Goal: Transaction & Acquisition: Download file/media

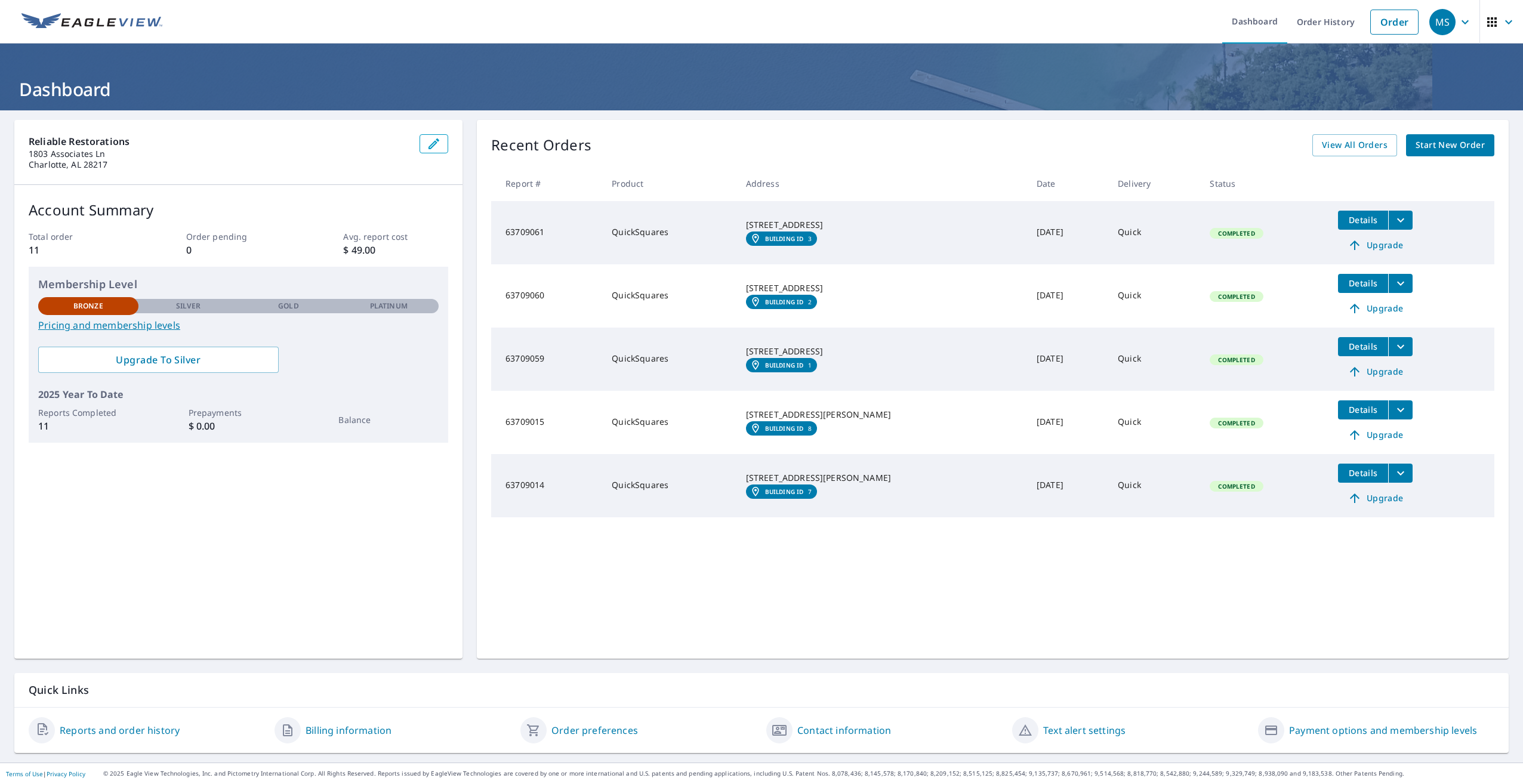
click at [783, 432] on em "Building ID" at bounding box center [784, 429] width 39 height 7
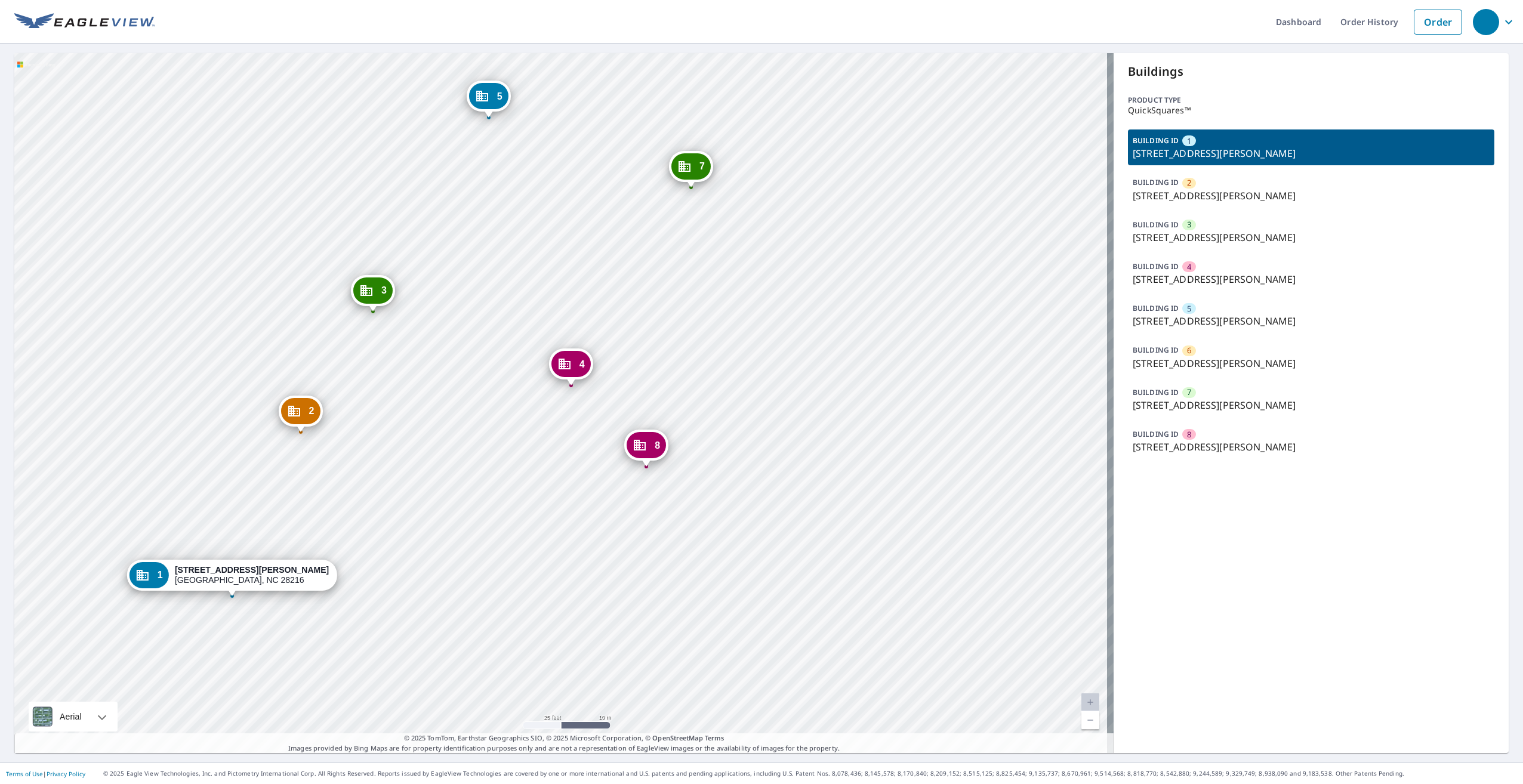
drag, startPoint x: 536, startPoint y: 355, endPoint x: 728, endPoint y: 502, distance: 241.8
click at [728, 502] on div "2 201 Frazier Ave Charlotte, NC 28216 3 201 Frazier Ave Charlotte, NC 28216 4 2…" at bounding box center [563, 403] width 1099 height 700
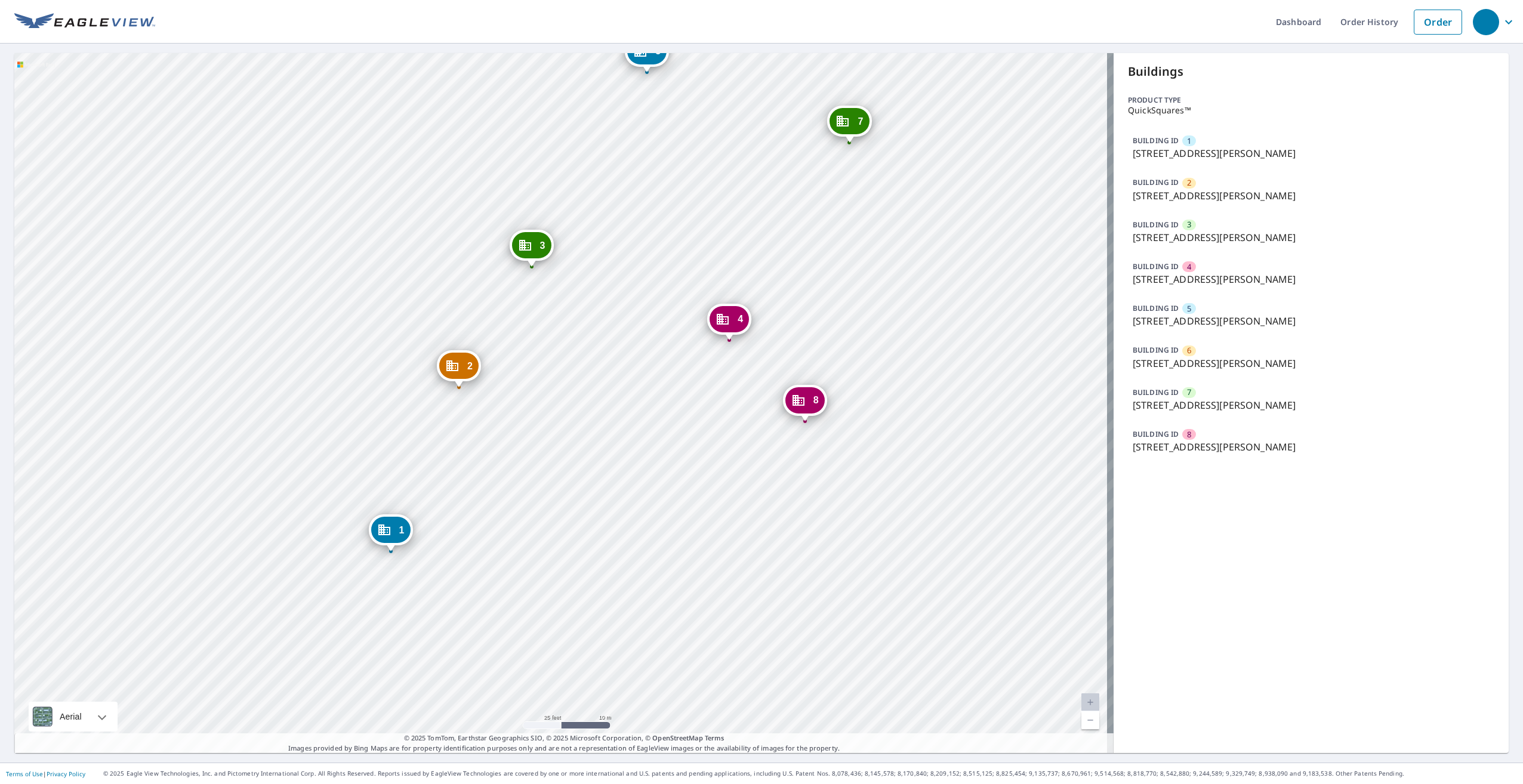
drag, startPoint x: 741, startPoint y: 292, endPoint x: 548, endPoint y: 445, distance: 246.3
click at [548, 445] on div "2 201 Frazier Ave Charlotte, NC 28216 3 201 Frazier Ave Charlotte, NC 28216 4 2…" at bounding box center [563, 403] width 1099 height 700
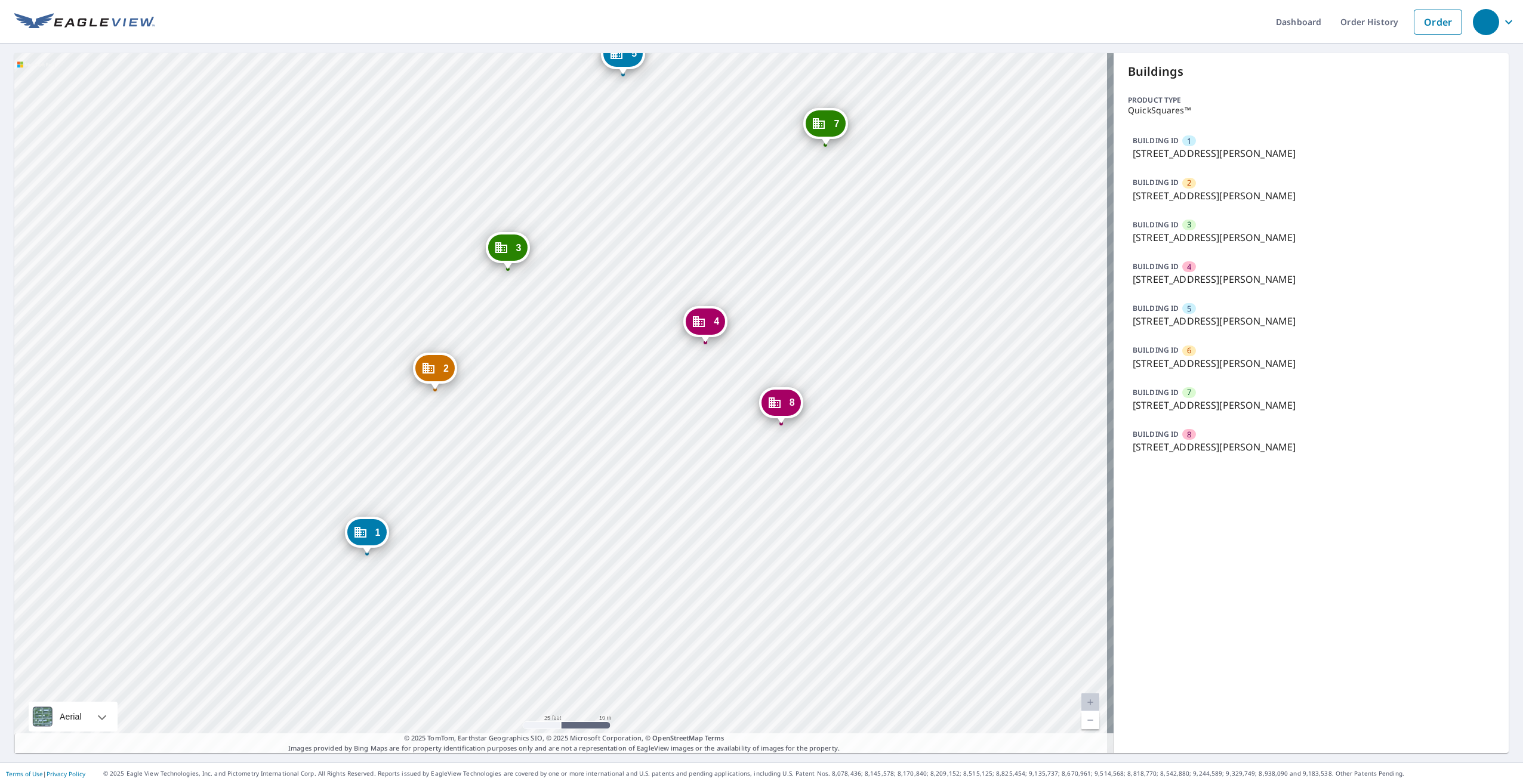
click at [373, 531] on div "1" at bounding box center [366, 532] width 39 height 26
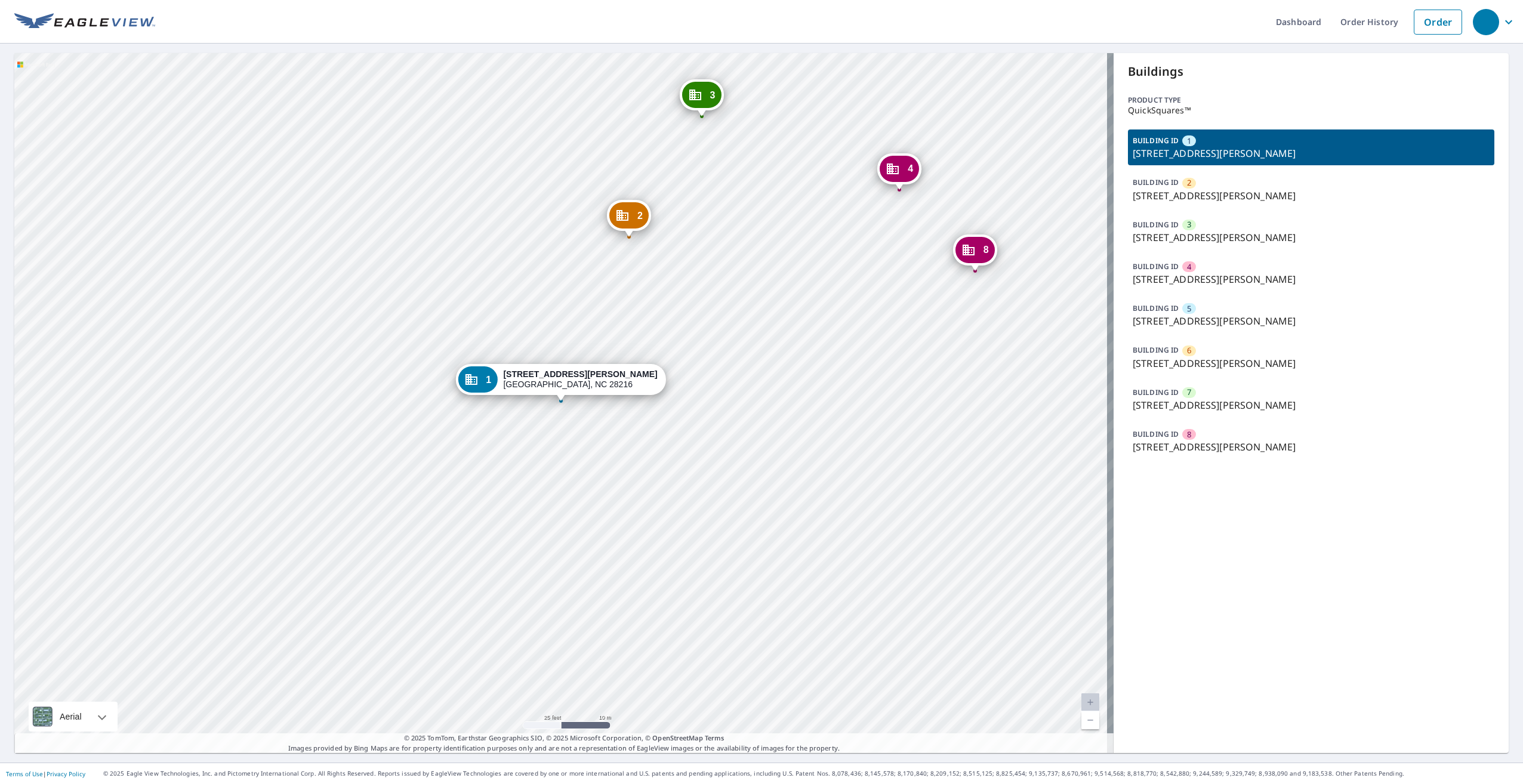
click at [580, 383] on div "201 Frazier Ave Charlotte, NC 28216" at bounding box center [580, 379] width 154 height 21
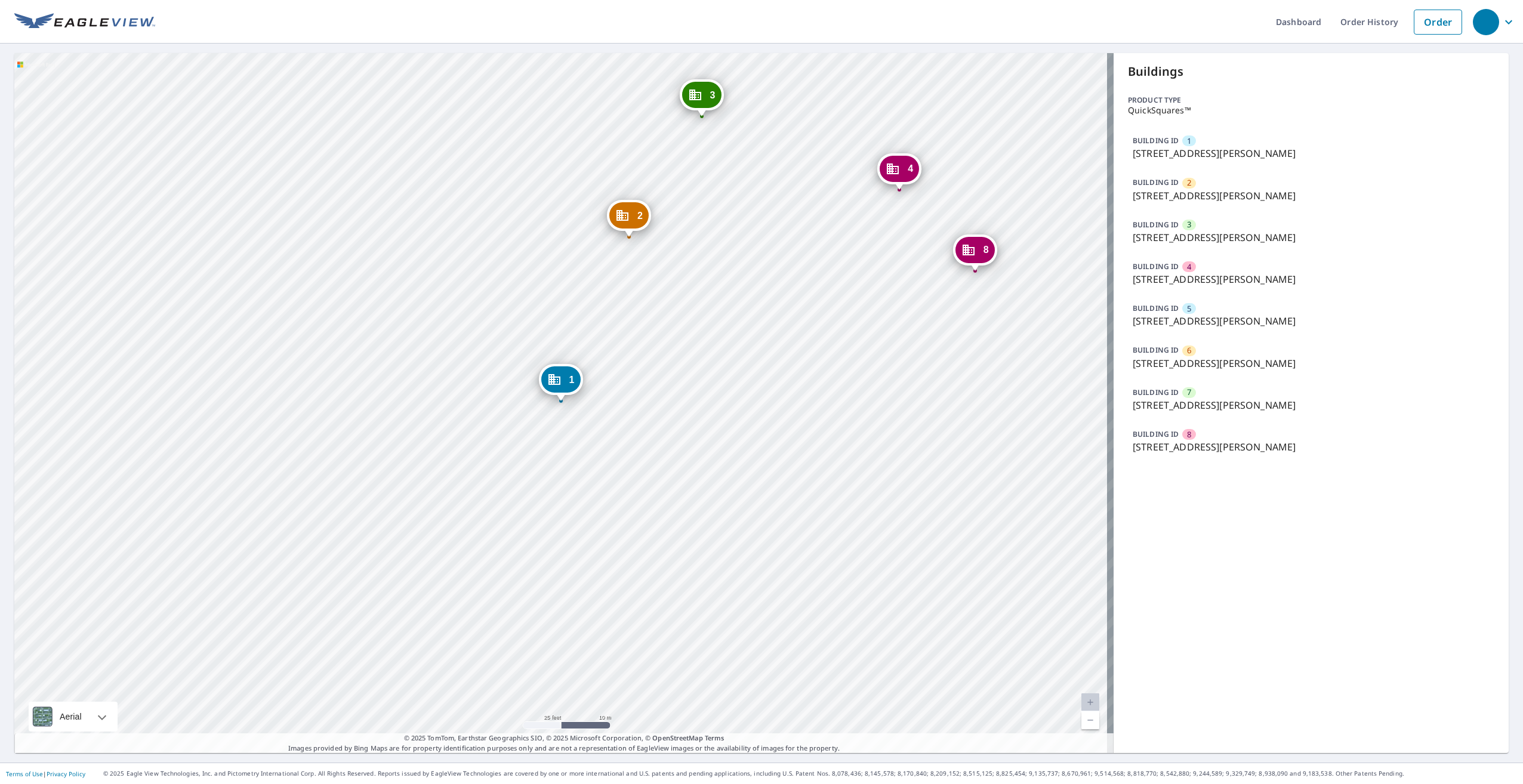
click at [551, 388] on div "1" at bounding box center [561, 379] width 39 height 26
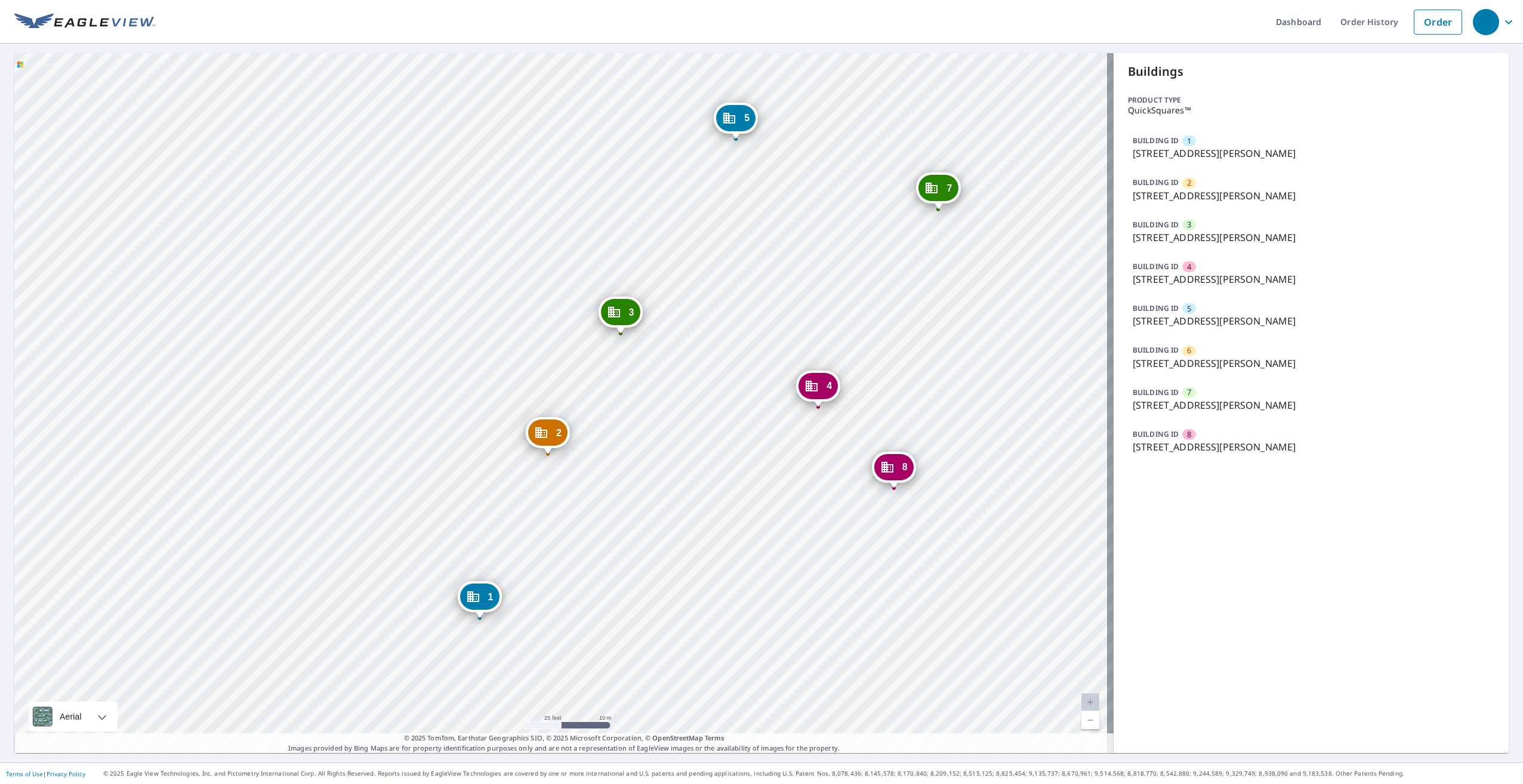
drag, startPoint x: 791, startPoint y: 282, endPoint x: 710, endPoint y: 499, distance: 231.6
click at [710, 499] on div "2 201 Frazier Ave Charlotte, NC 28216 3 201 Frazier Ave Charlotte, NC 28216 4 2…" at bounding box center [563, 403] width 1099 height 700
click at [936, 190] on icon "Dropped pin, building 7, Commercial property, 201 Frazier Ave Charlotte, NC 282…" at bounding box center [931, 187] width 14 height 14
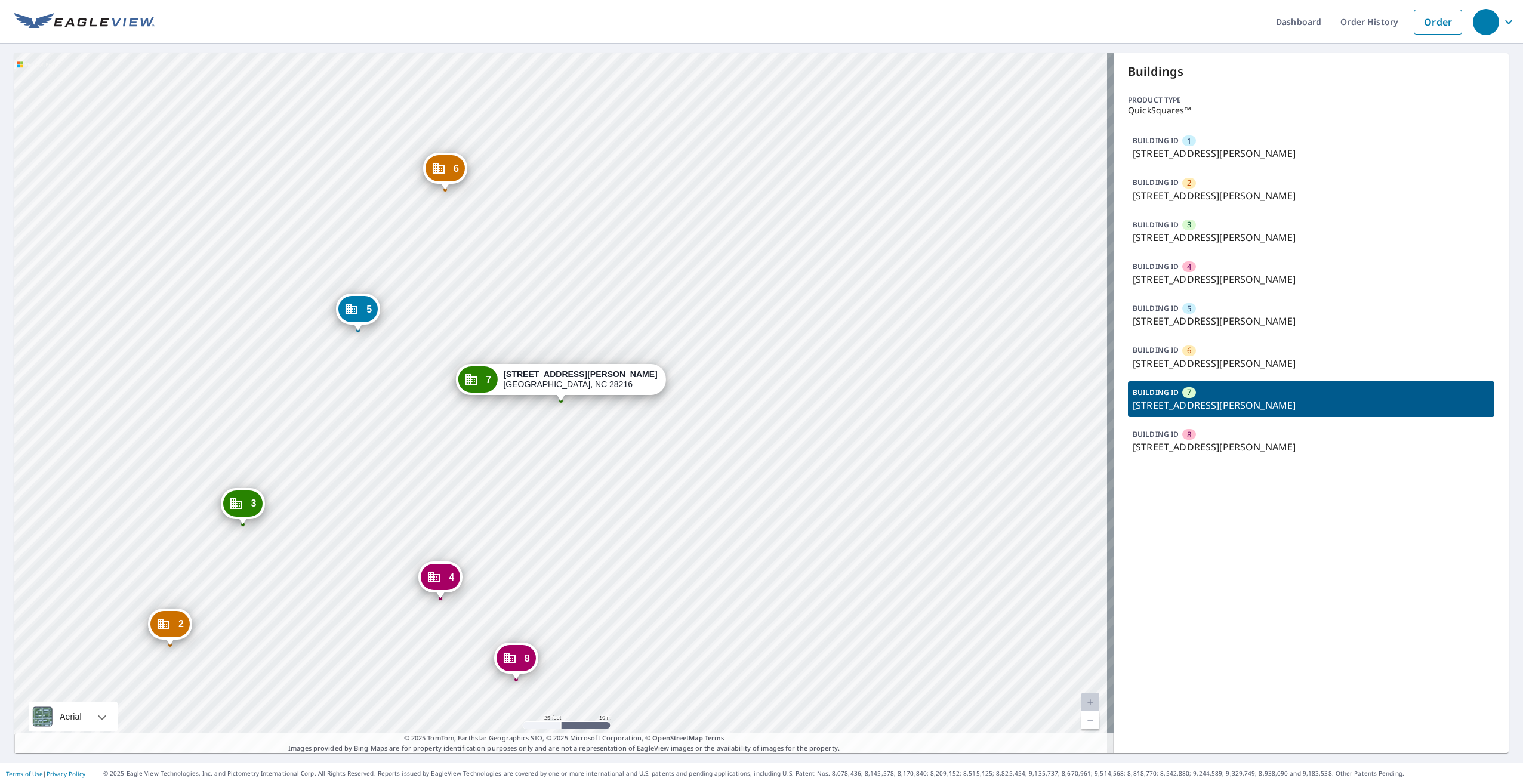
click at [1192, 404] on p "201 Frazier Ave, Charlotte, NC, 28216" at bounding box center [1311, 405] width 357 height 14
drag, startPoint x: 1192, startPoint y: 404, endPoint x: 1168, endPoint y: 406, distance: 24.1
click at [1168, 406] on p "201 Frazier Ave, Charlotte, NC, 28216" at bounding box center [1311, 405] width 357 height 14
click at [478, 378] on icon "Dropped pin, building 7, Commercial property, 201 Frazier Ave Charlotte, NC 282…" at bounding box center [470, 379] width 14 height 14
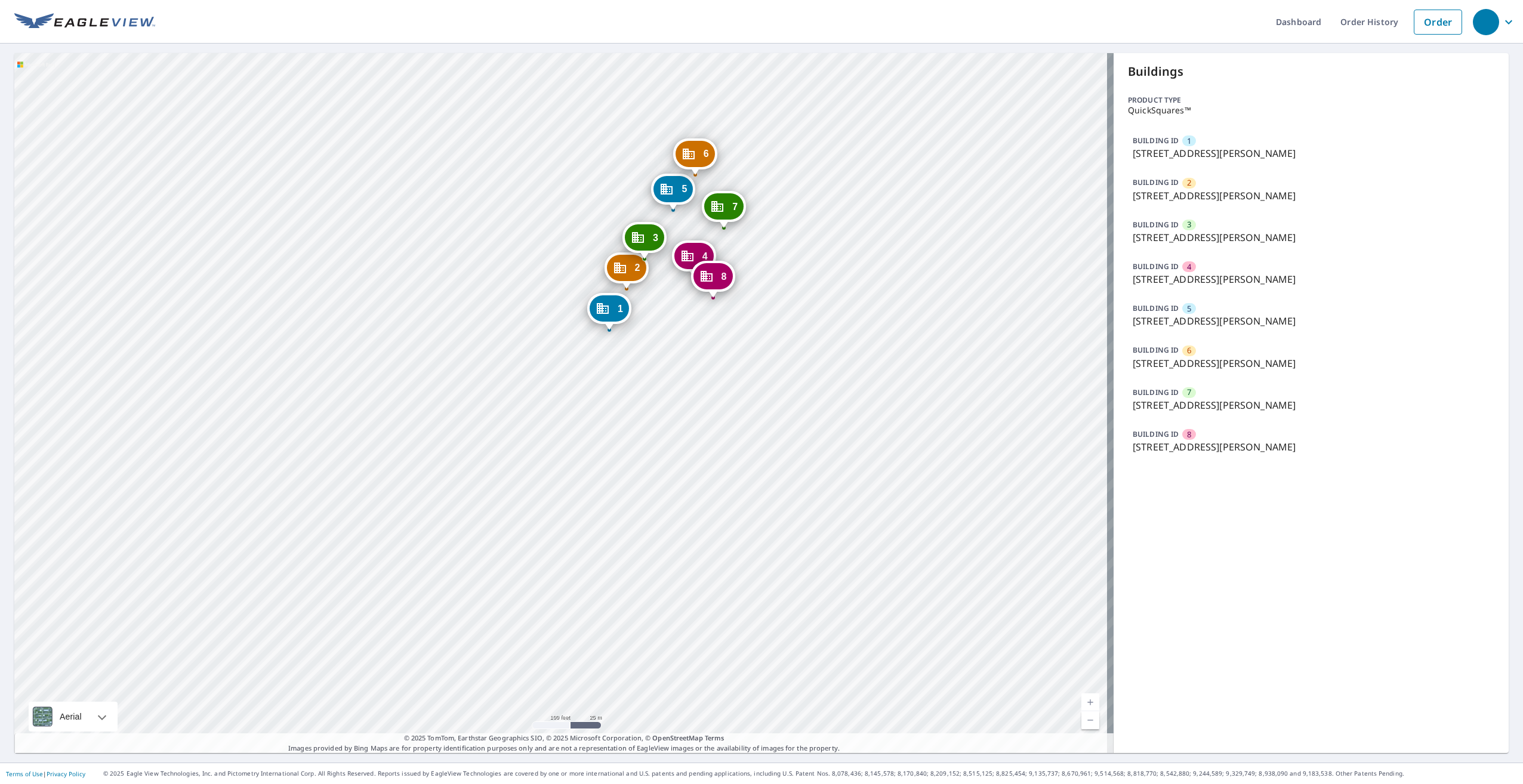
click at [1146, 109] on p "QuickSquares™" at bounding box center [1311, 111] width 366 height 10
click at [1502, 23] on icon "button" at bounding box center [1508, 21] width 14 height 14
click at [1353, 25] on link "Order History" at bounding box center [1369, 21] width 77 height 44
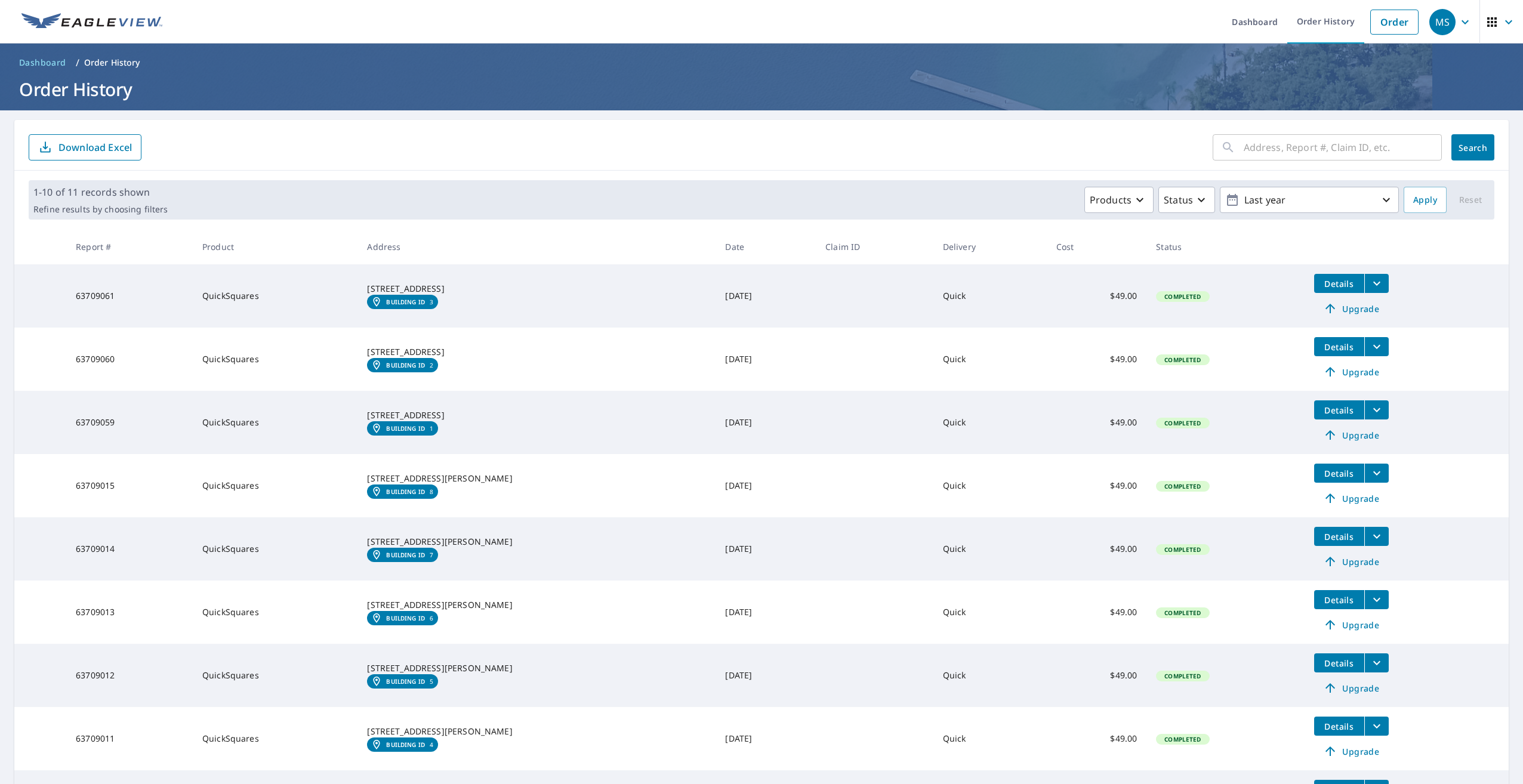
click at [1369, 475] on icon "filesDropdownBtn-63709015" at bounding box center [1376, 473] width 14 height 14
click at [1321, 475] on span "Details" at bounding box center [1339, 474] width 36 height 11
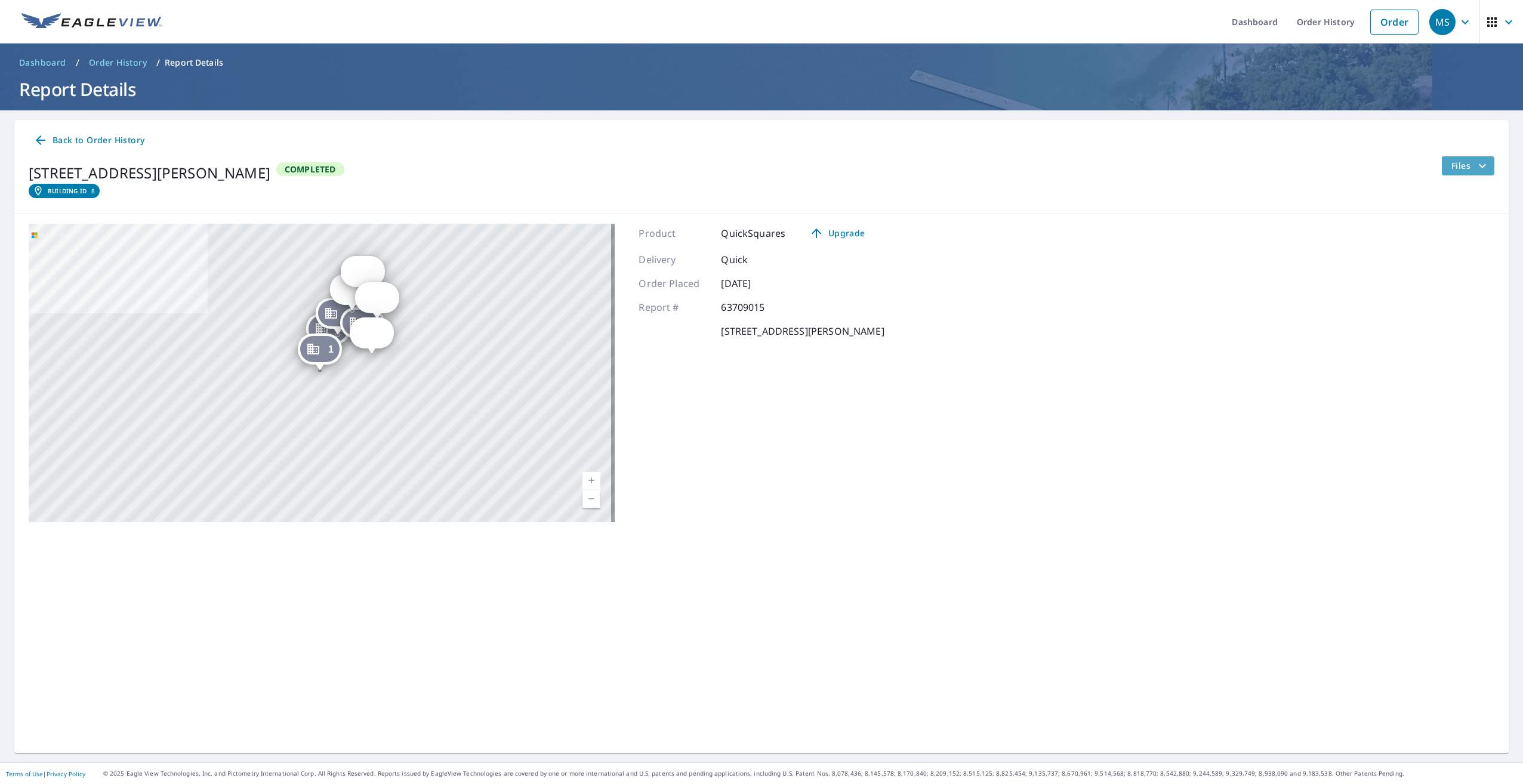
click at [1475, 171] on icon "filesDropdownBtn-63709015" at bounding box center [1482, 165] width 14 height 14
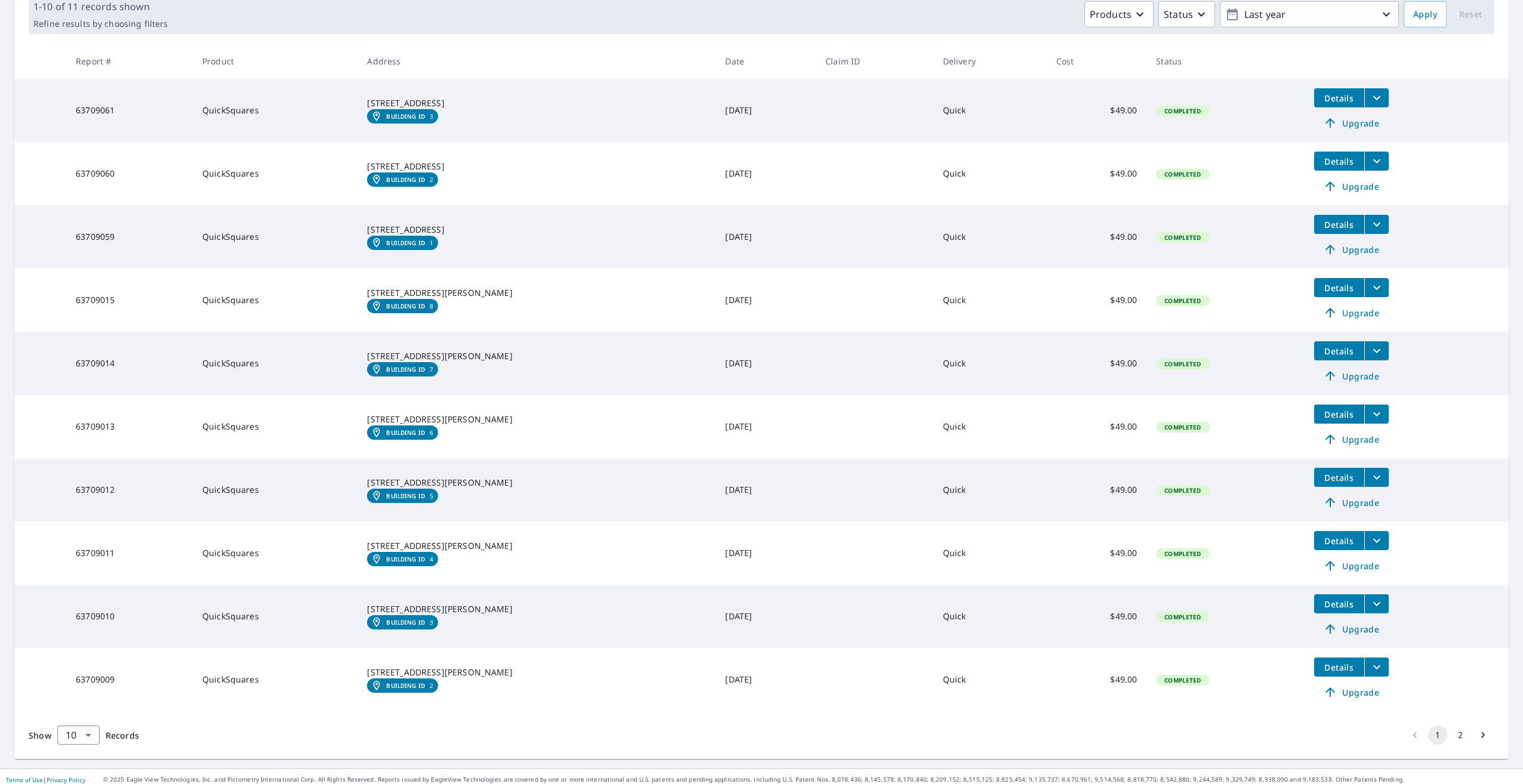
scroll to position [191, 0]
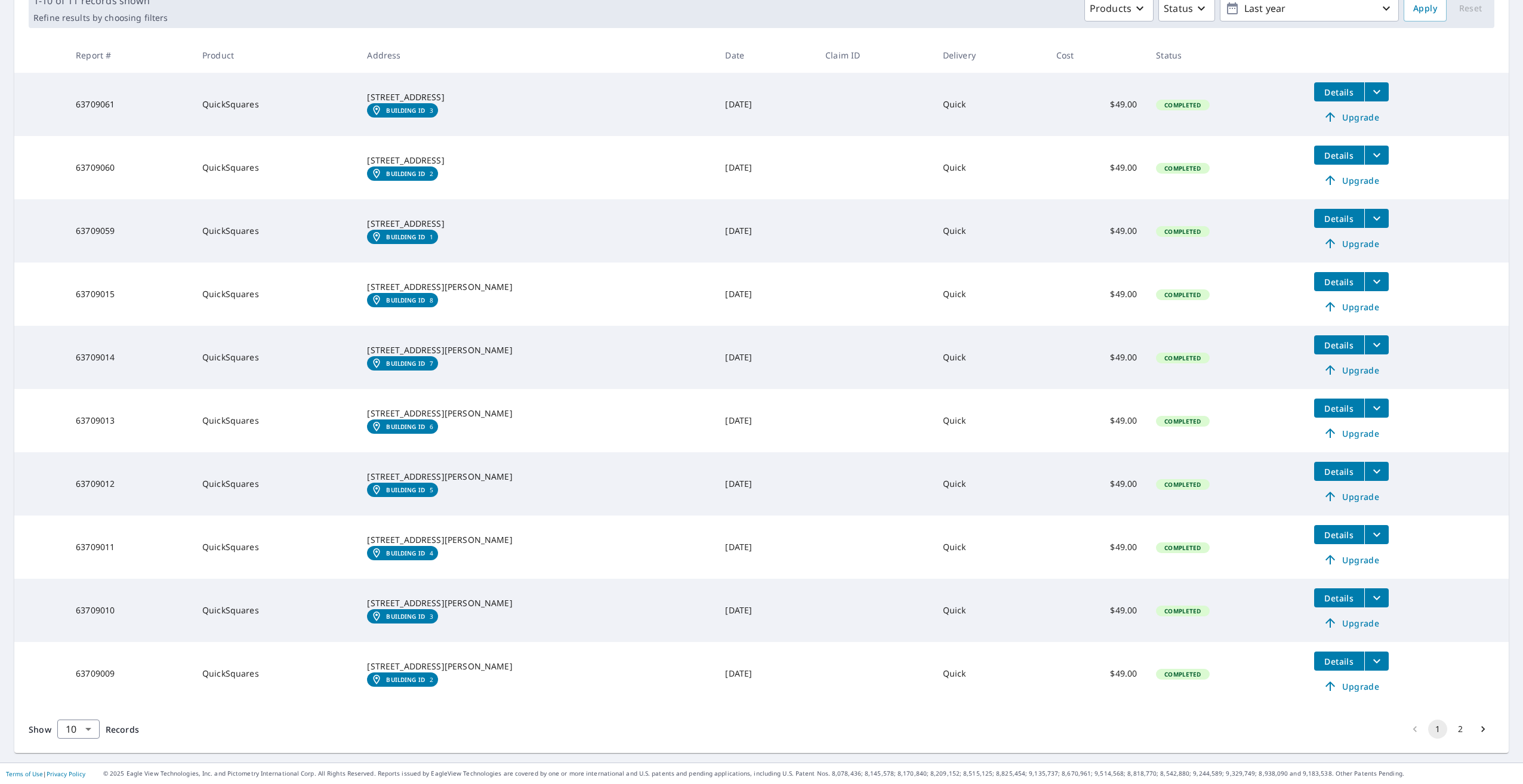
click at [425, 683] on em "Building ID" at bounding box center [405, 680] width 39 height 7
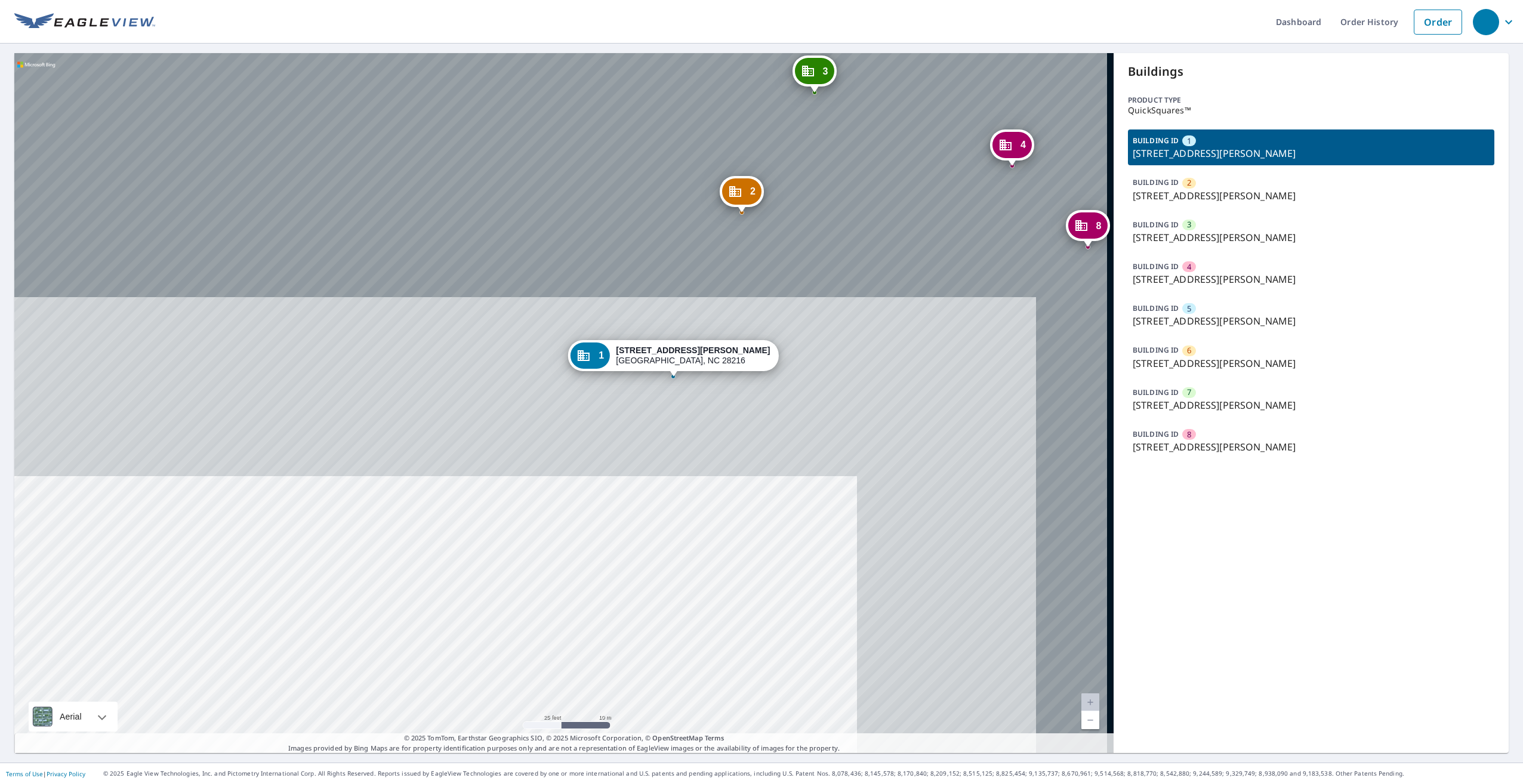
drag, startPoint x: 679, startPoint y: 255, endPoint x: 387, endPoint y: 719, distance: 548.2
click at [387, 719] on div "2 201 Frazier Ave Charlotte, NC 28216 3 201 Frazier Ave Charlotte, NC 28216 4 2…" at bounding box center [563, 403] width 1099 height 700
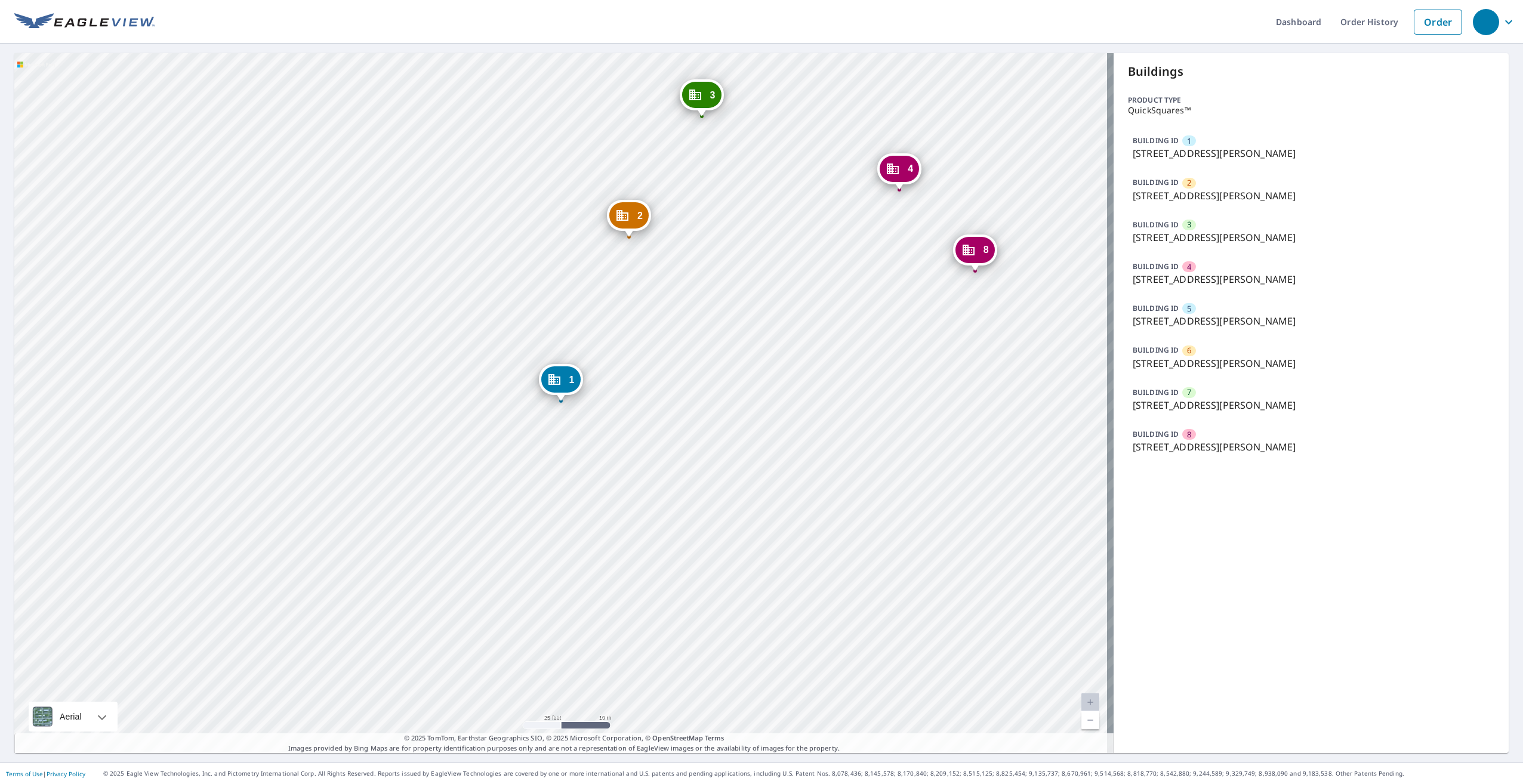
drag, startPoint x: 614, startPoint y: 395, endPoint x: 558, endPoint y: 374, distance: 59.8
click at [558, 374] on icon "Dropped pin, building 1, Commercial property, 201 Frazier Ave Charlotte, NC 282…" at bounding box center [553, 379] width 14 height 14
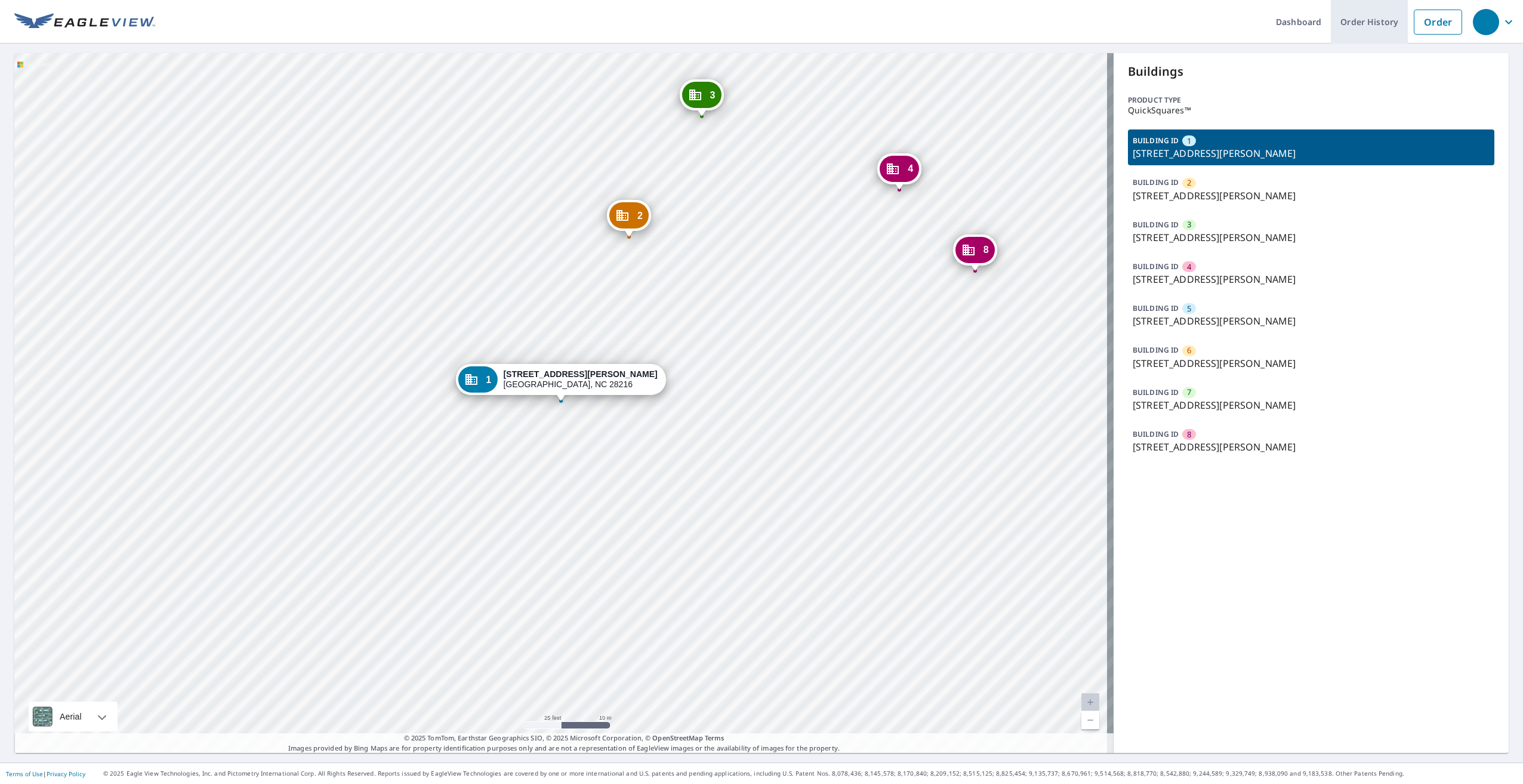
click at [1365, 25] on link "Order History" at bounding box center [1369, 21] width 77 height 44
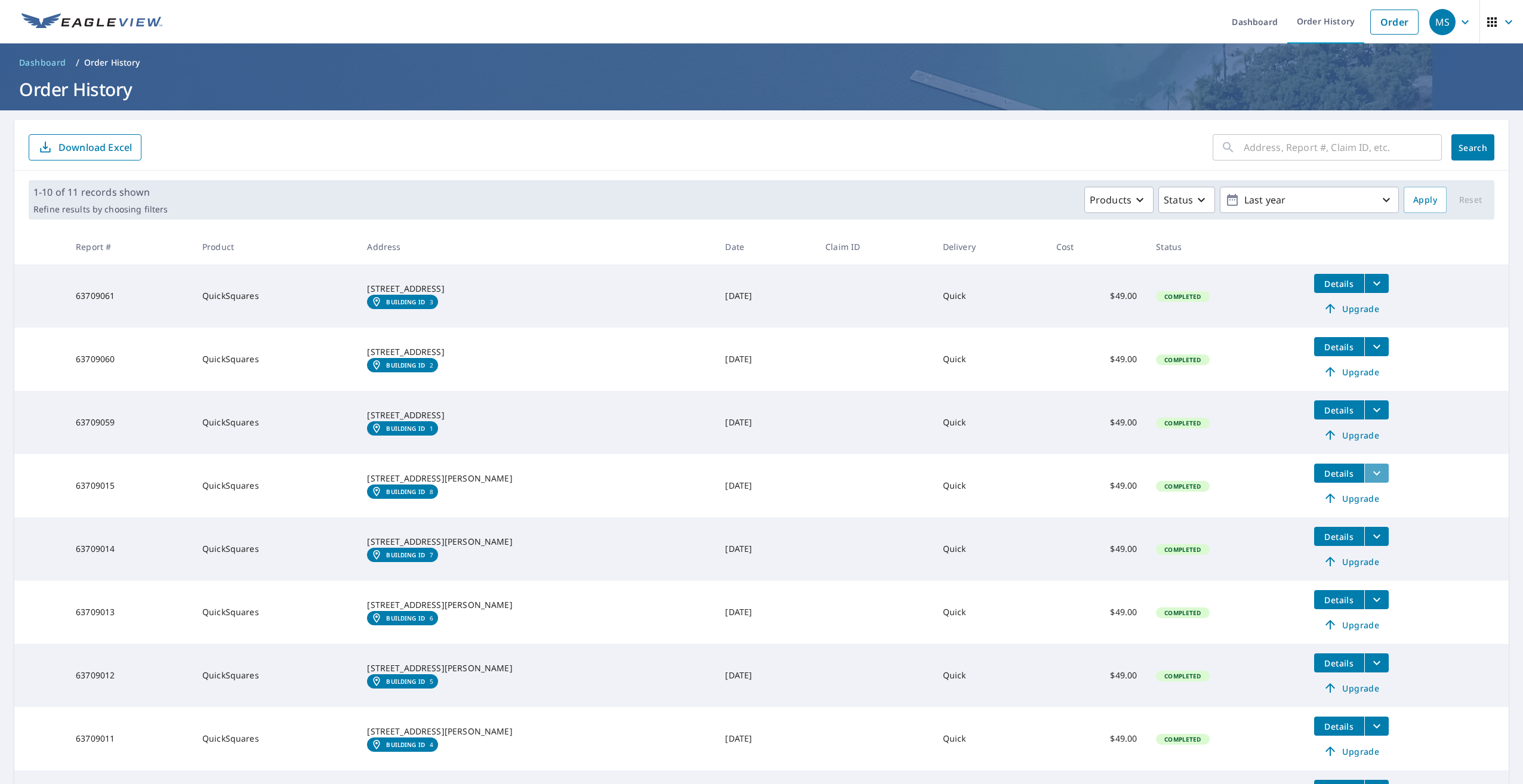
click at [1369, 469] on icon "filesDropdownBtn-63709015" at bounding box center [1376, 473] width 14 height 14
click at [1259, 449] on span "PDF" at bounding box center [1245, 451] width 39 height 14
click at [1250, 420] on span "OBJ" at bounding box center [1245, 418] width 39 height 14
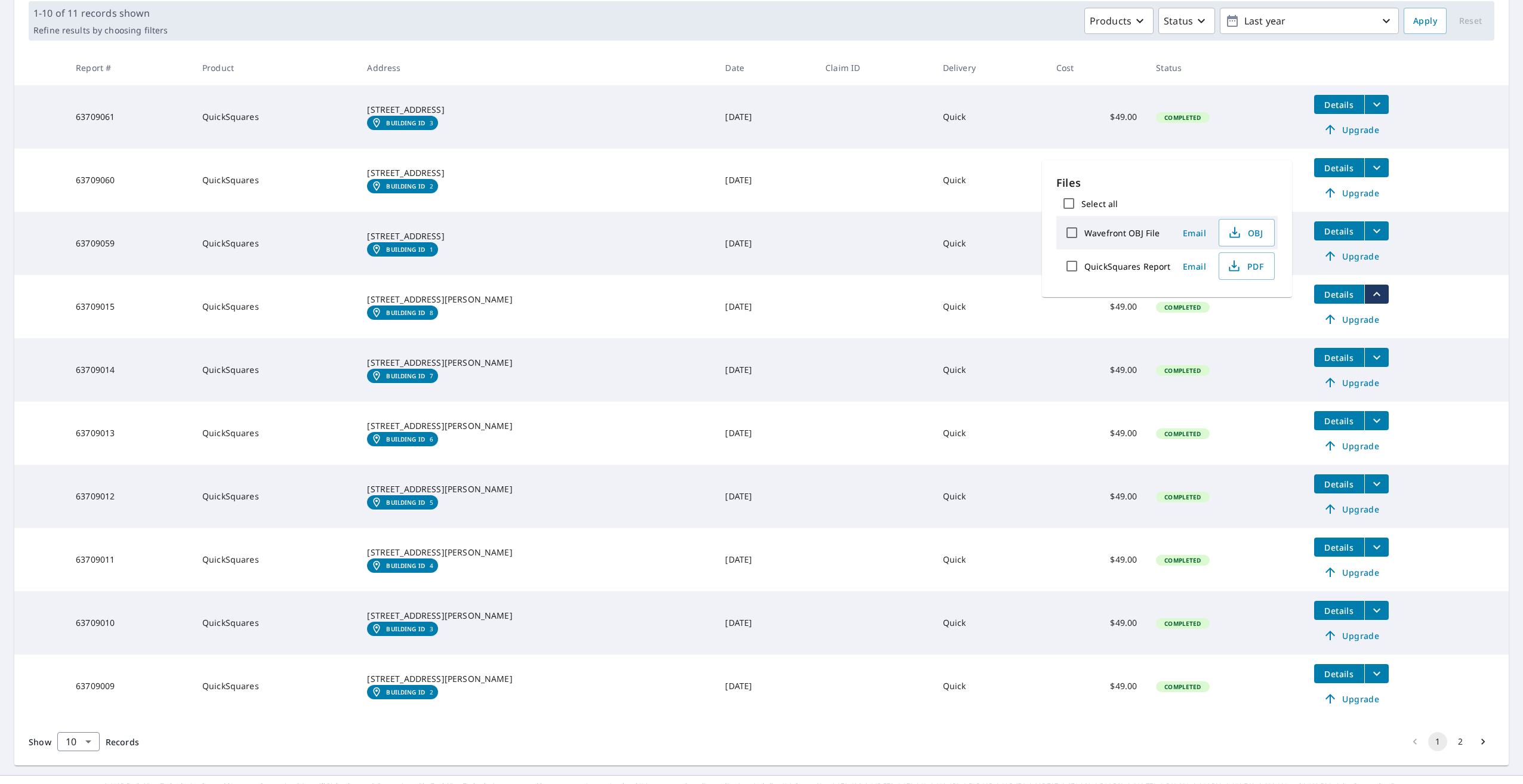
scroll to position [191, 0]
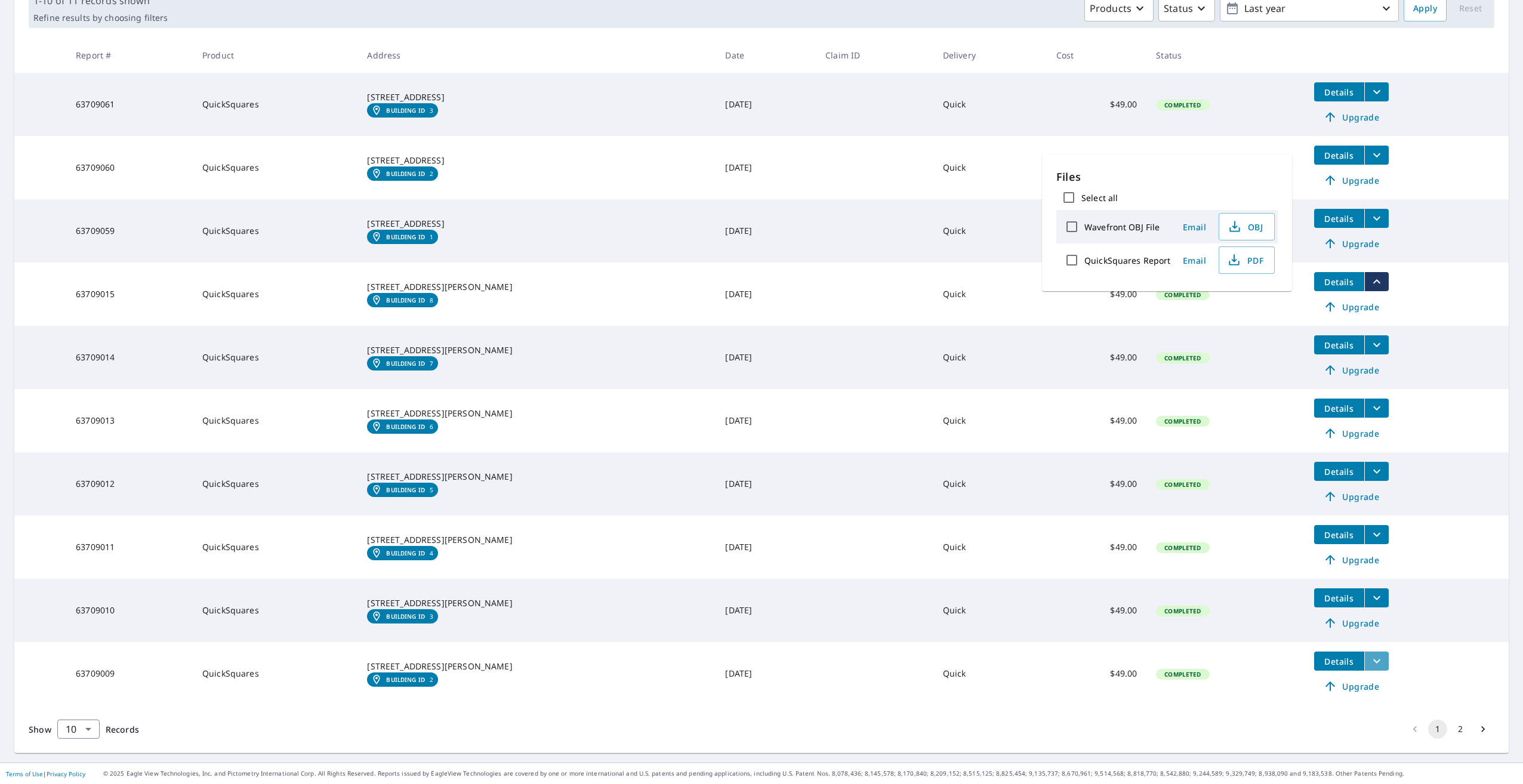
click at [1369, 662] on icon "filesDropdownBtn-63709009" at bounding box center [1376, 661] width 14 height 14
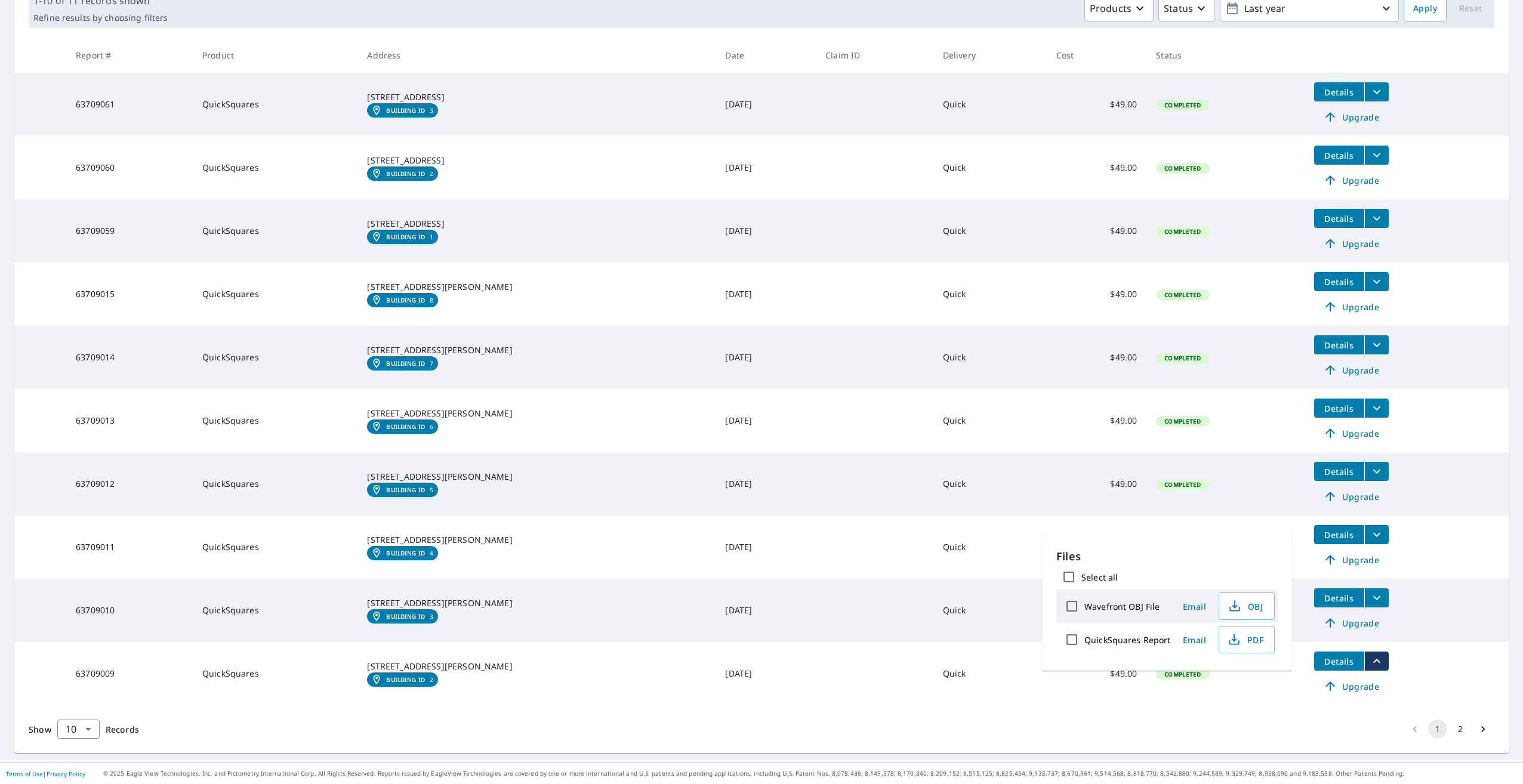
click at [816, 708] on div "Show 10 10 ​ Records 1 2" at bounding box center [761, 729] width 1494 height 48
click at [1477, 728] on icon "Go to next page" at bounding box center [1483, 729] width 12 height 12
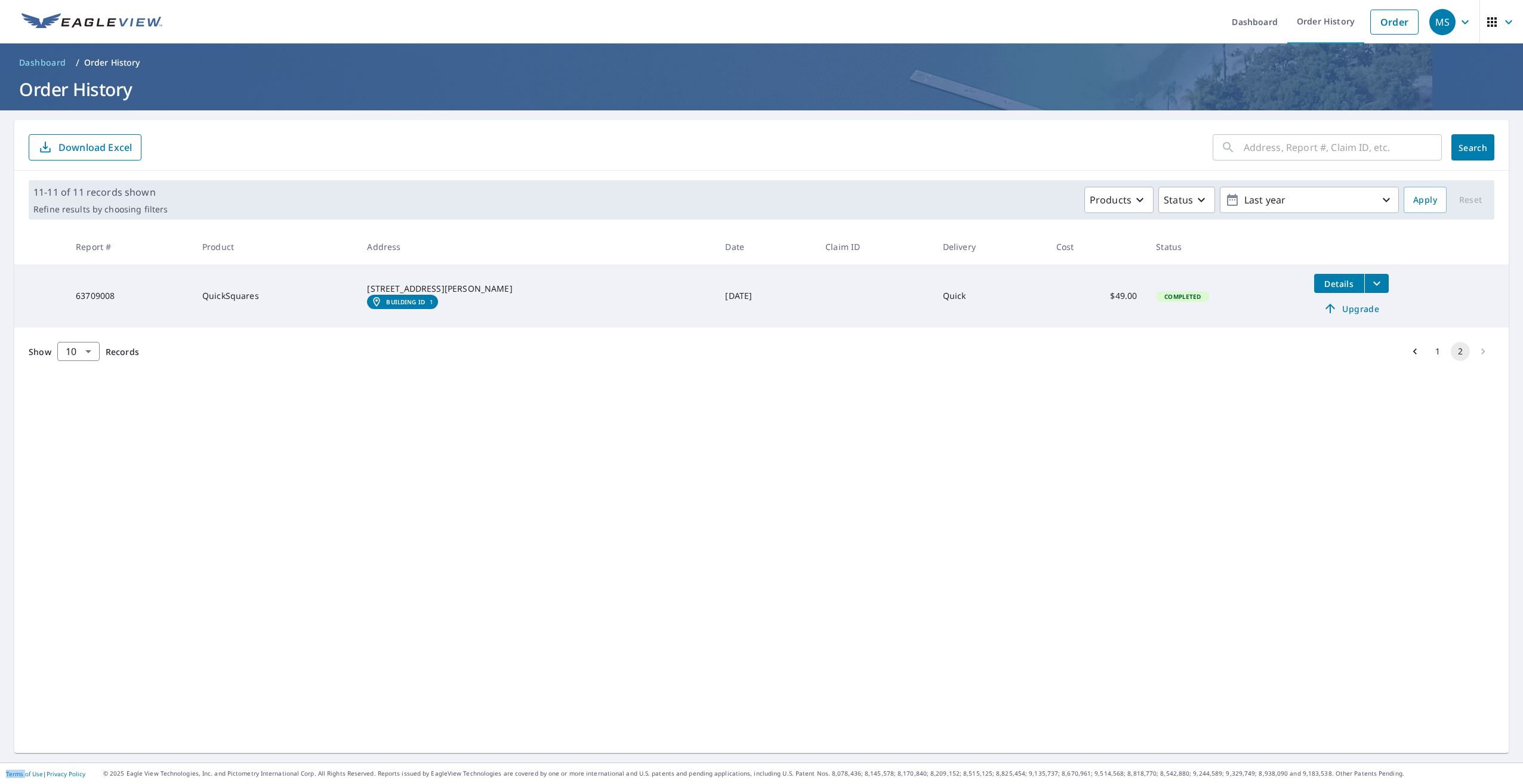
click at [1369, 278] on icon "filesDropdownBtn-63709008" at bounding box center [1376, 283] width 14 height 14
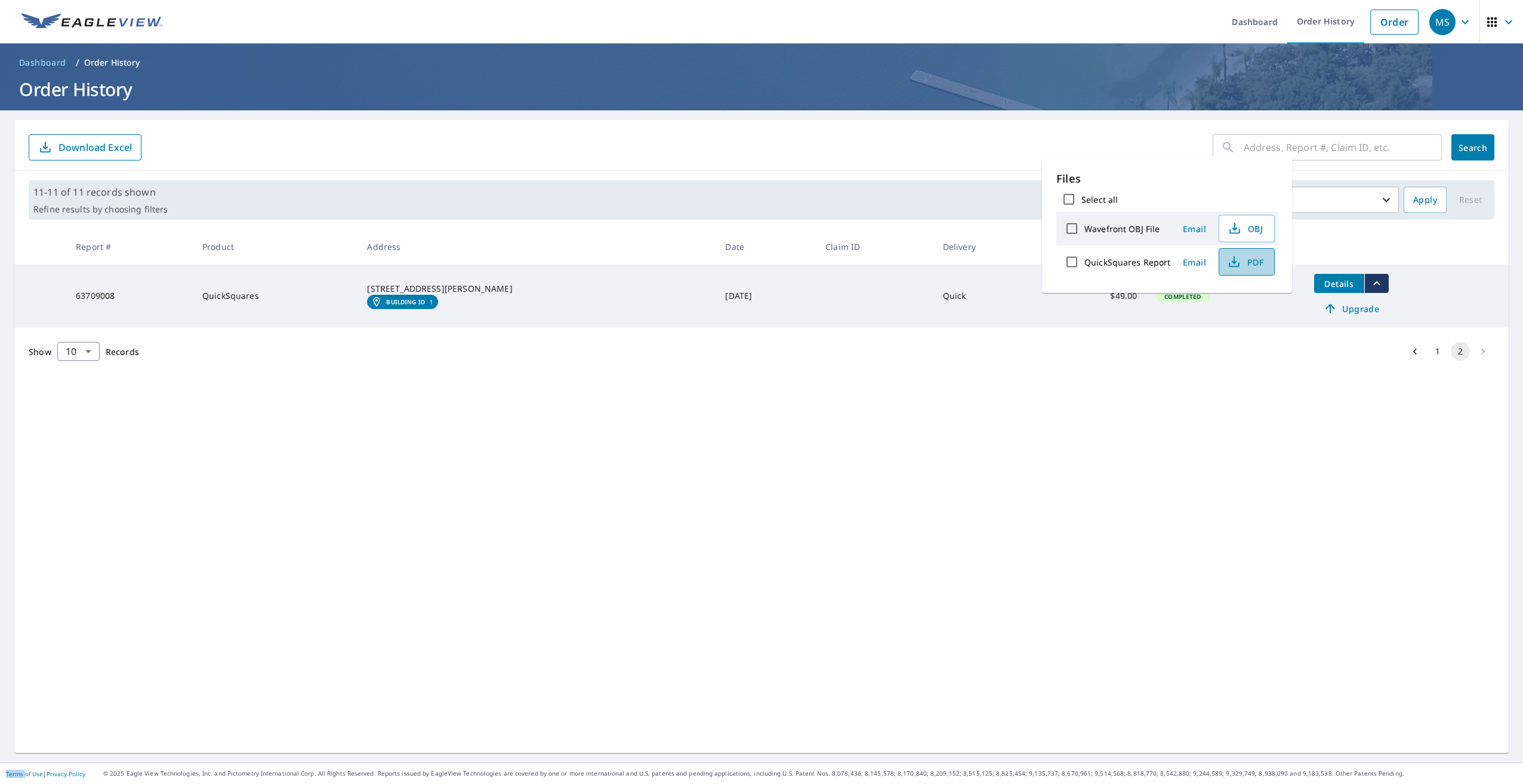
click at [1249, 268] on span "PDF" at bounding box center [1245, 261] width 39 height 14
click at [1086, 414] on div "​ Search Download Excel 11-11 of 11 records shown Refine results by choosing fi…" at bounding box center [761, 436] width 1494 height 633
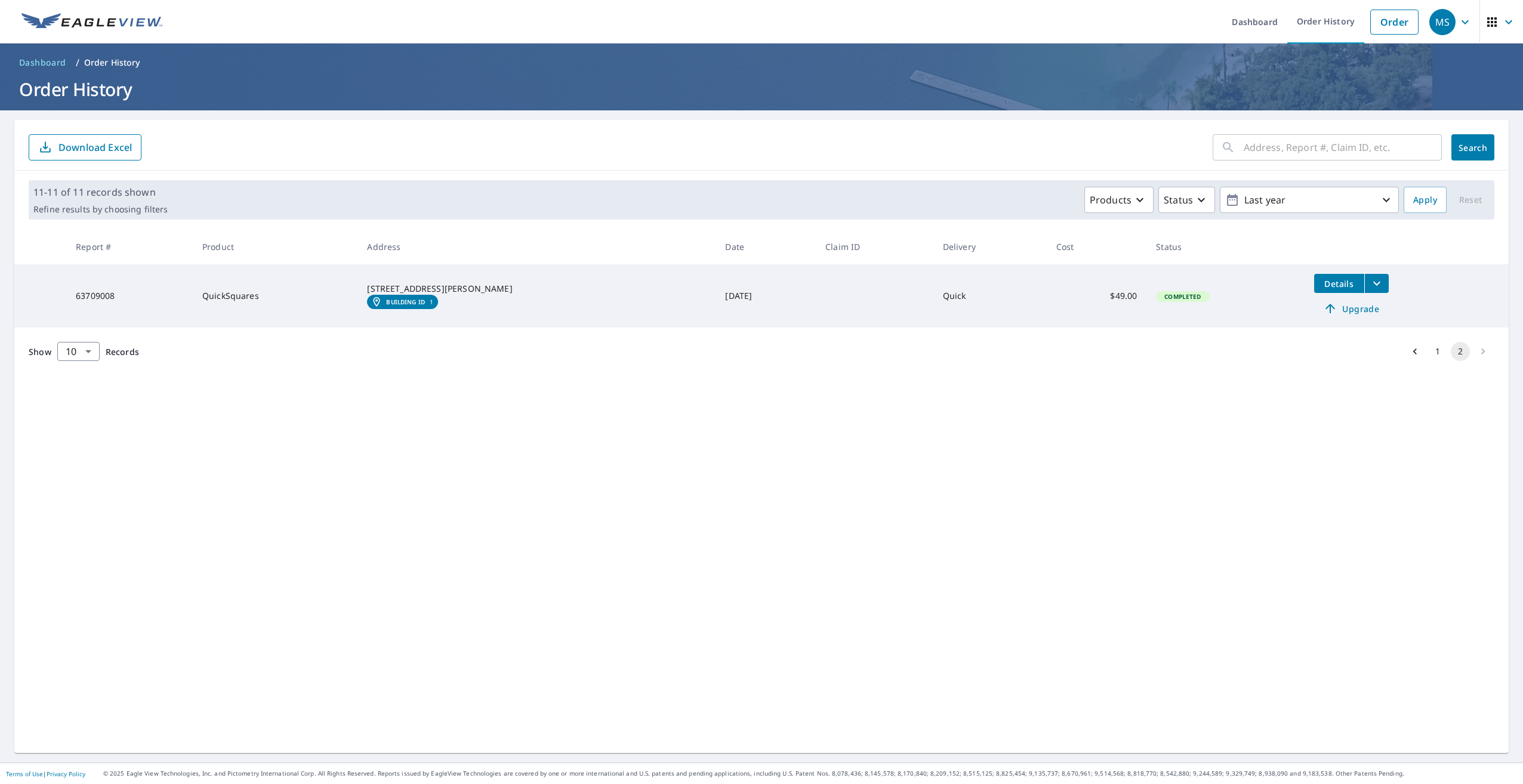
click at [1428, 355] on button "1" at bounding box center [1437, 351] width 19 height 19
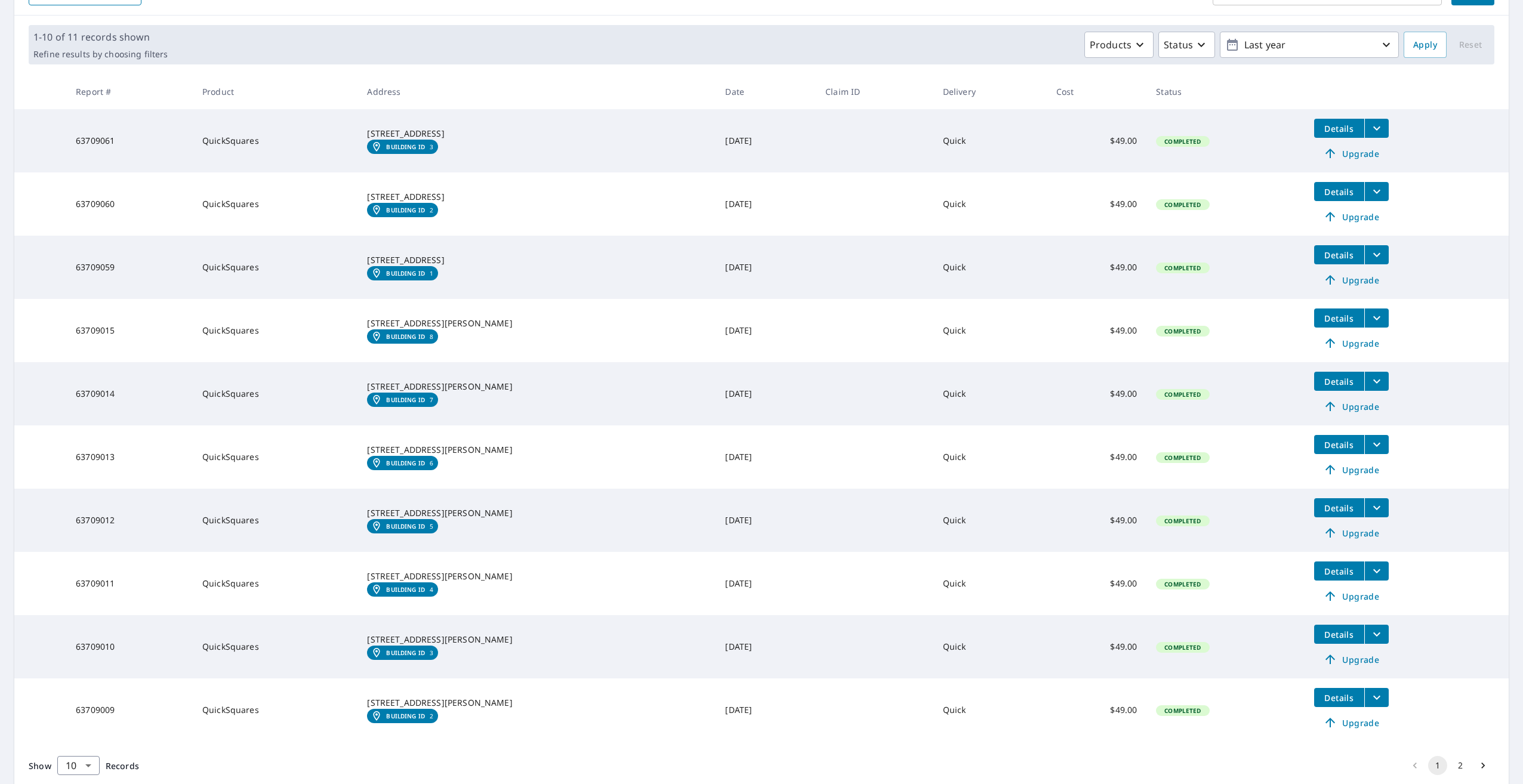
scroll to position [191, 0]
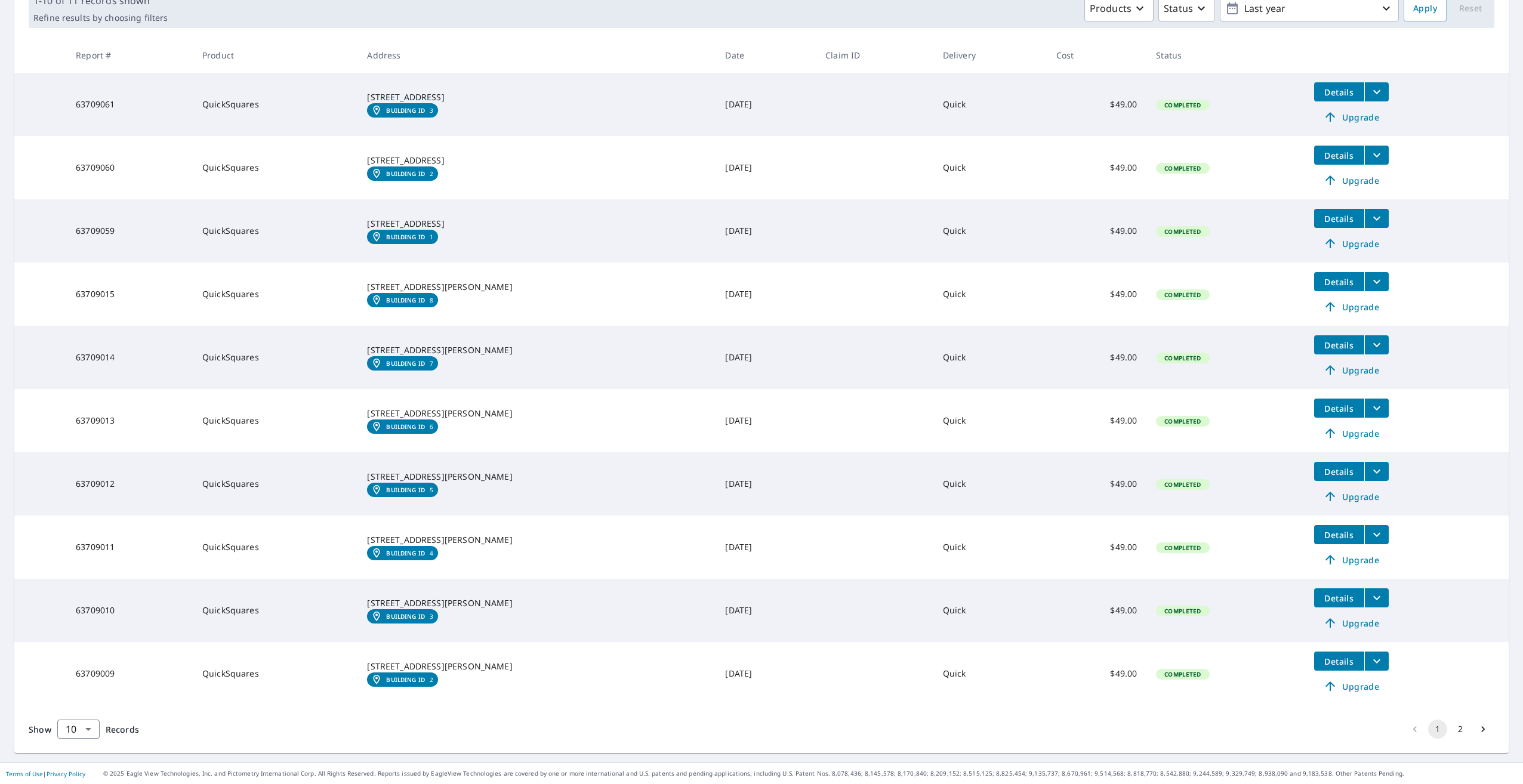
click at [1369, 665] on icon "filesDropdownBtn-63709009" at bounding box center [1376, 661] width 14 height 14
click at [1253, 643] on span "PDF" at bounding box center [1245, 639] width 39 height 14
click at [1369, 596] on icon "filesDropdownBtn-63709010" at bounding box center [1376, 598] width 14 height 14
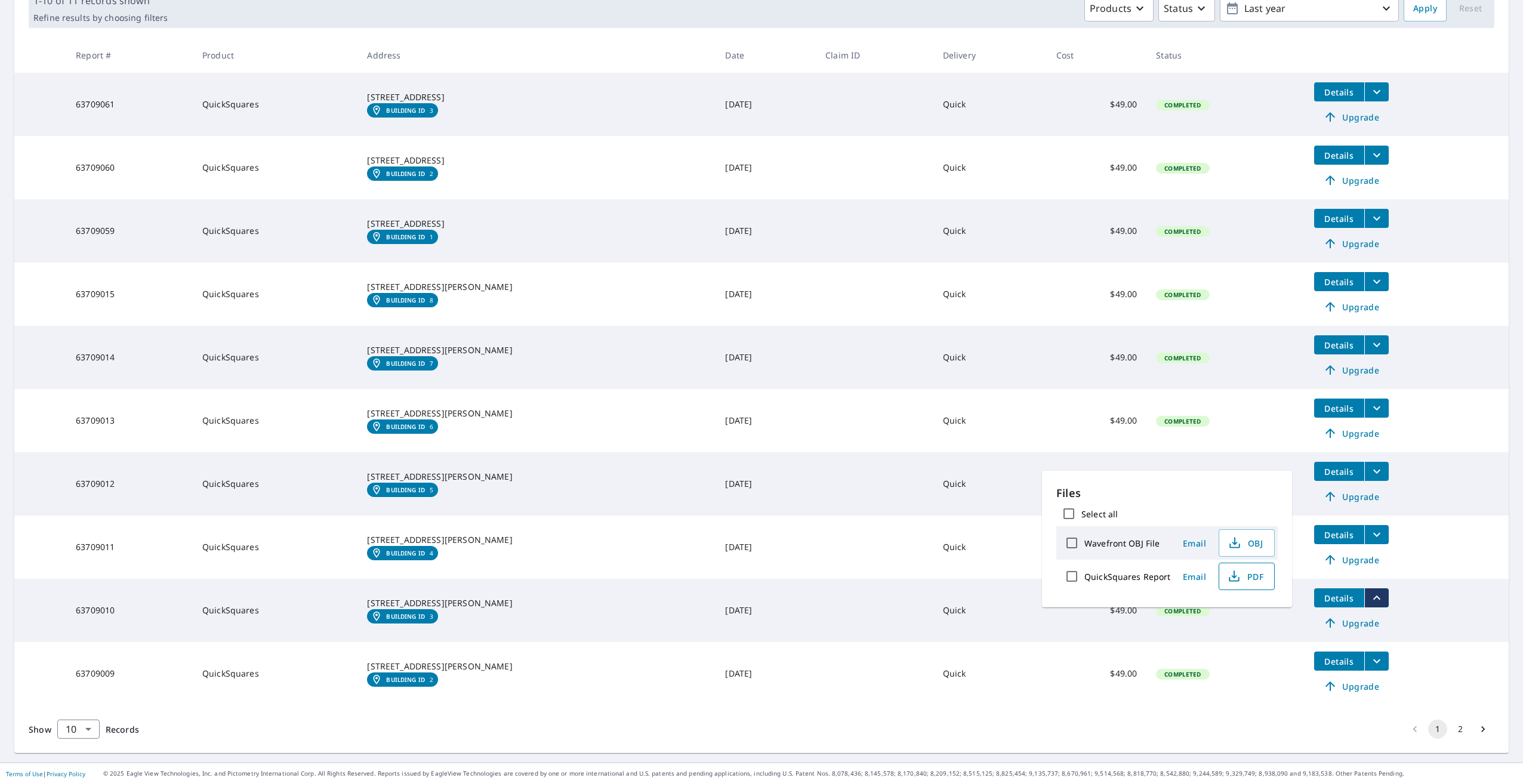
click at [1263, 585] on button "PDF" at bounding box center [1246, 575] width 56 height 27
click at [1369, 536] on icon "filesDropdownBtn-63709011" at bounding box center [1376, 534] width 14 height 14
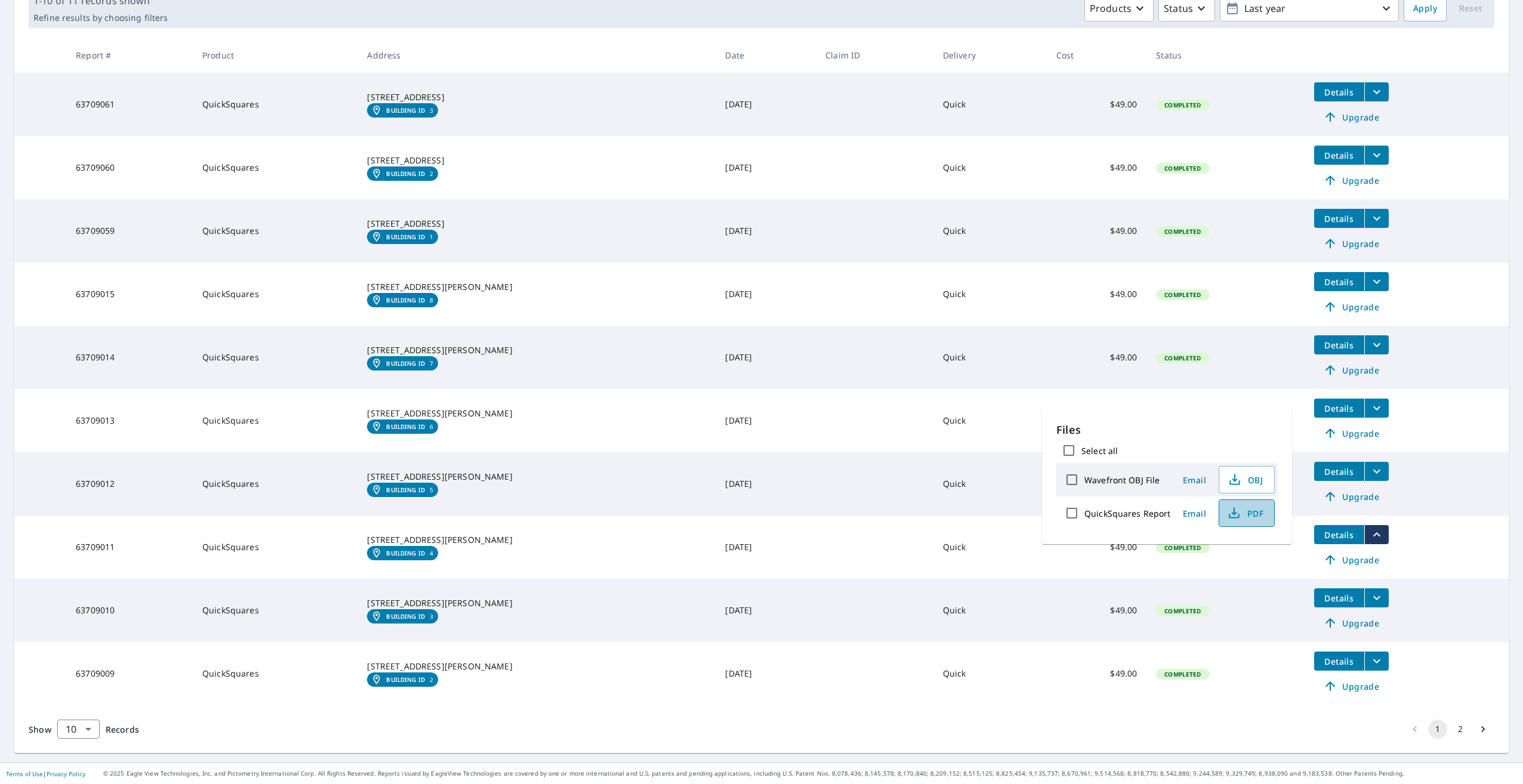
click at [1255, 515] on span "PDF" at bounding box center [1245, 512] width 39 height 14
click at [1369, 468] on icon "filesDropdownBtn-63709012" at bounding box center [1376, 470] width 14 height 14
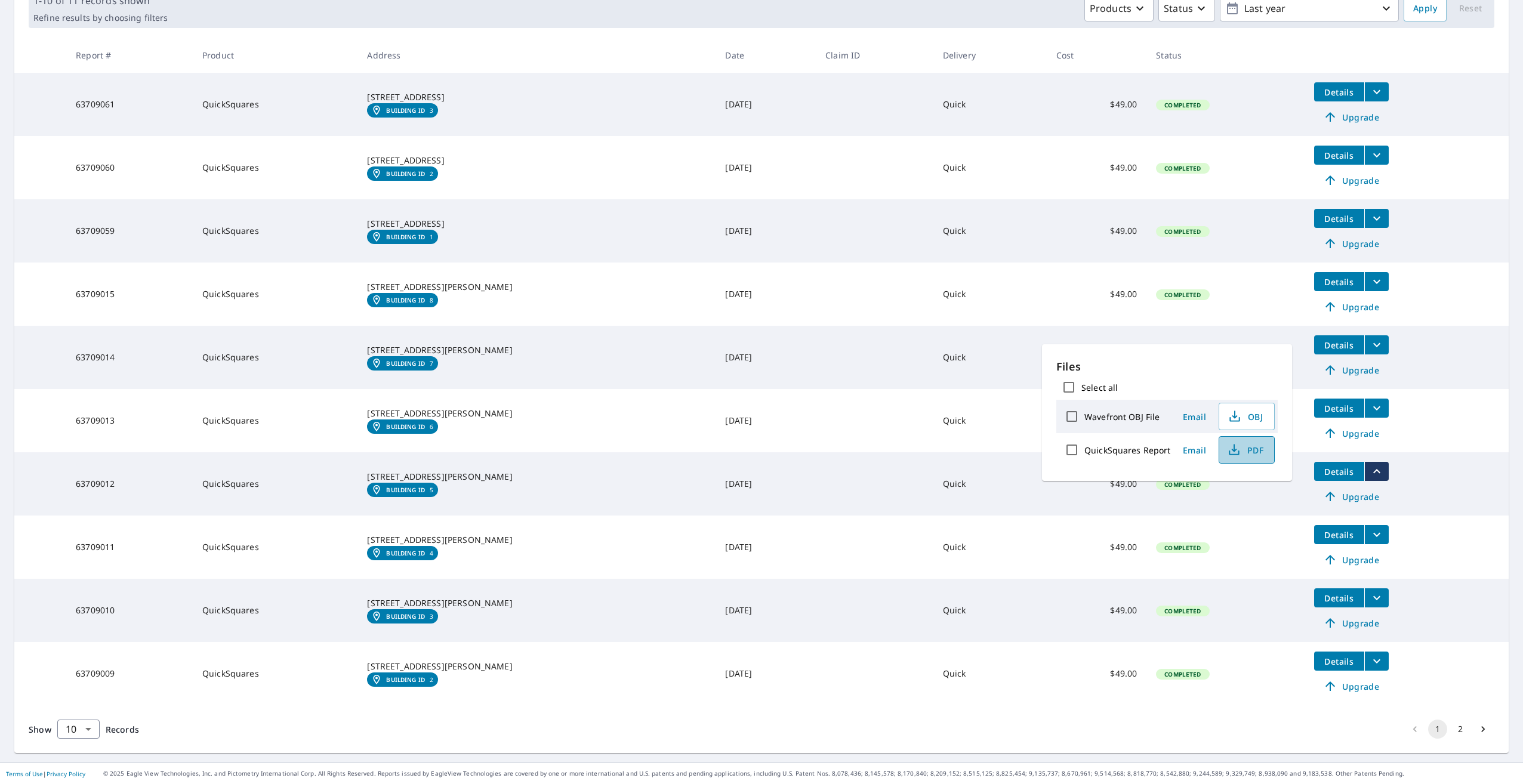
click at [1255, 456] on span "PDF" at bounding box center [1245, 449] width 39 height 14
click at [1369, 412] on icon "filesDropdownBtn-63709013" at bounding box center [1376, 407] width 14 height 14
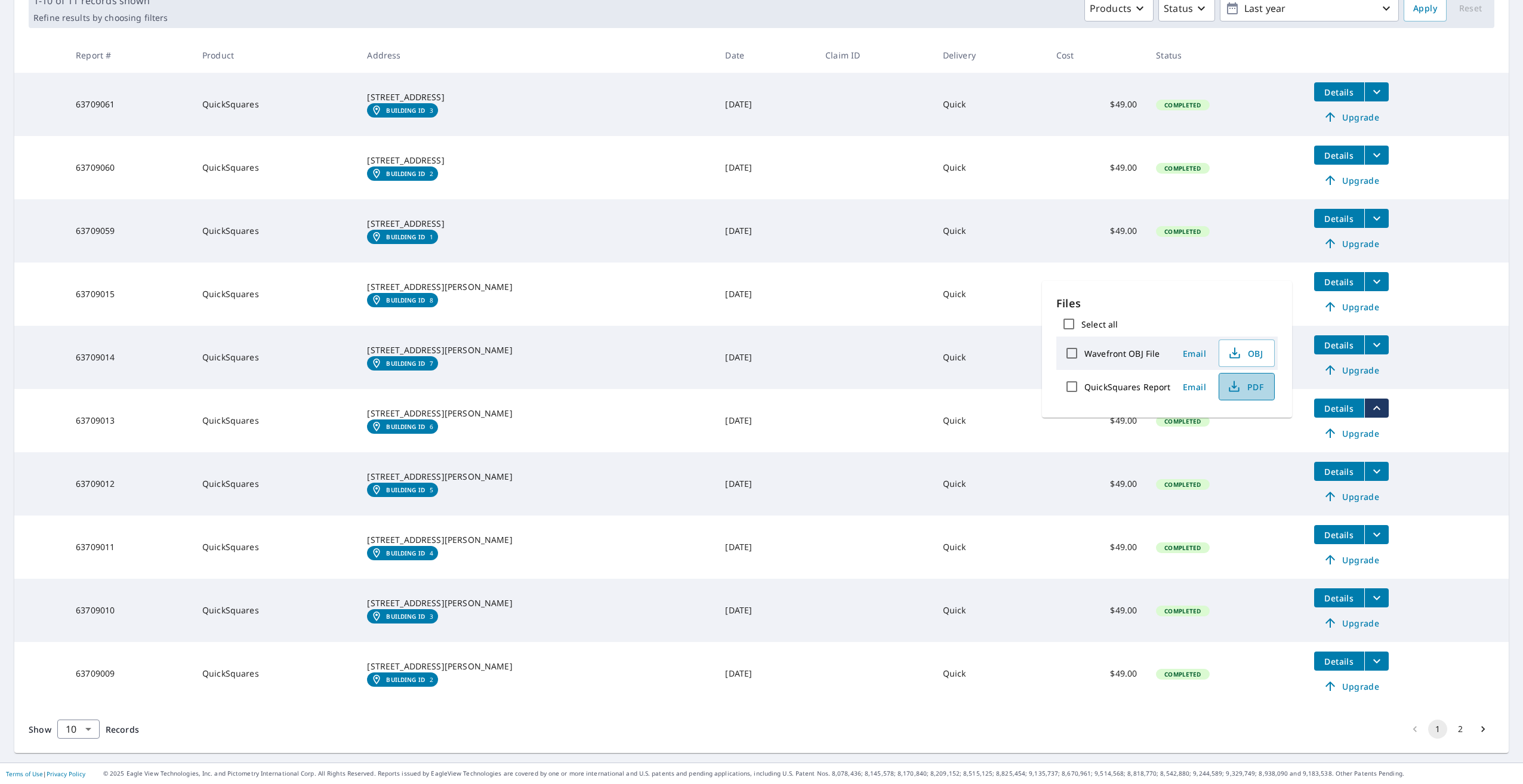
click at [1261, 393] on span "PDF" at bounding box center [1245, 386] width 39 height 14
click at [1439, 370] on td "Details Upgrade" at bounding box center [1406, 357] width 204 height 63
click at [1137, 735] on div "Show 10 10 ​ Records 1 2" at bounding box center [761, 729] width 1494 height 48
click at [1369, 342] on icon "filesDropdownBtn-63709014" at bounding box center [1376, 344] width 14 height 14
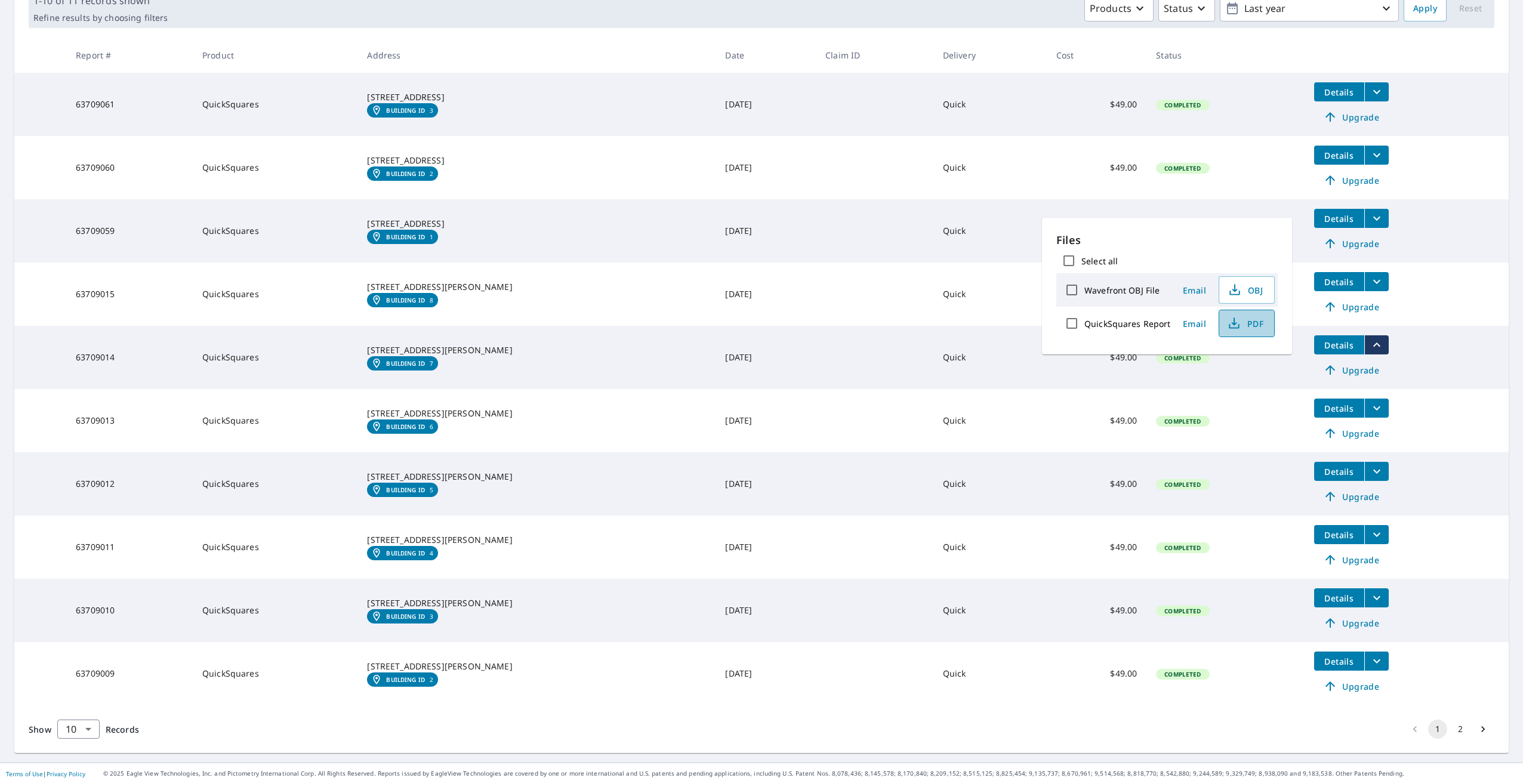
click at [1264, 331] on button "PDF" at bounding box center [1246, 323] width 56 height 27
click at [1471, 314] on td "Details Upgrade" at bounding box center [1406, 294] width 204 height 63
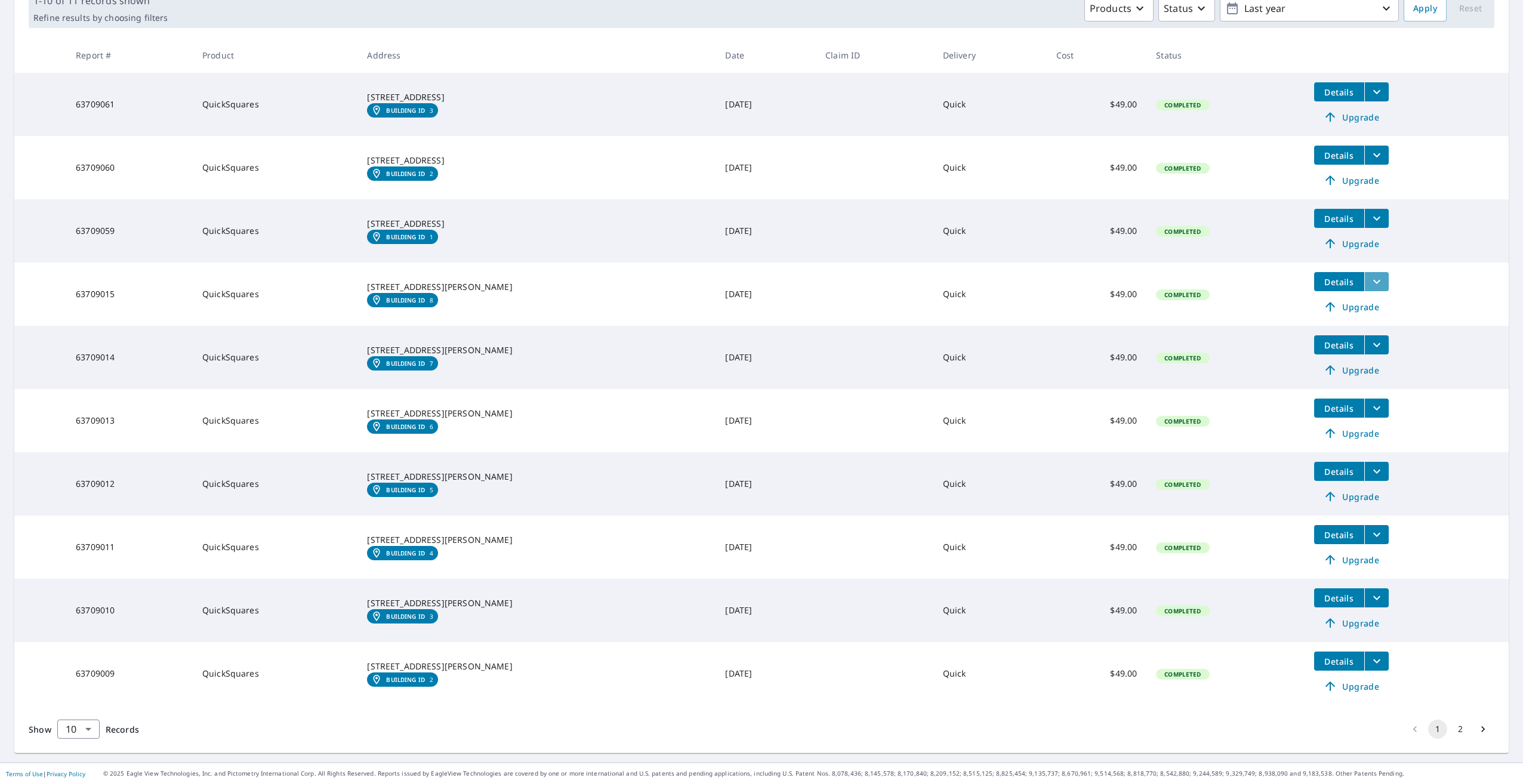
click at [1369, 283] on icon "filesDropdownBtn-63709015" at bounding box center [1376, 281] width 14 height 14
click at [1249, 261] on span "PDF" at bounding box center [1245, 259] width 39 height 14
click at [1513, 100] on main "​ Search Download Excel 1-10 of 11 records shown Refine results by choosing fil…" at bounding box center [761, 341] width 1523 height 844
